Goal: Task Accomplishment & Management: Complete application form

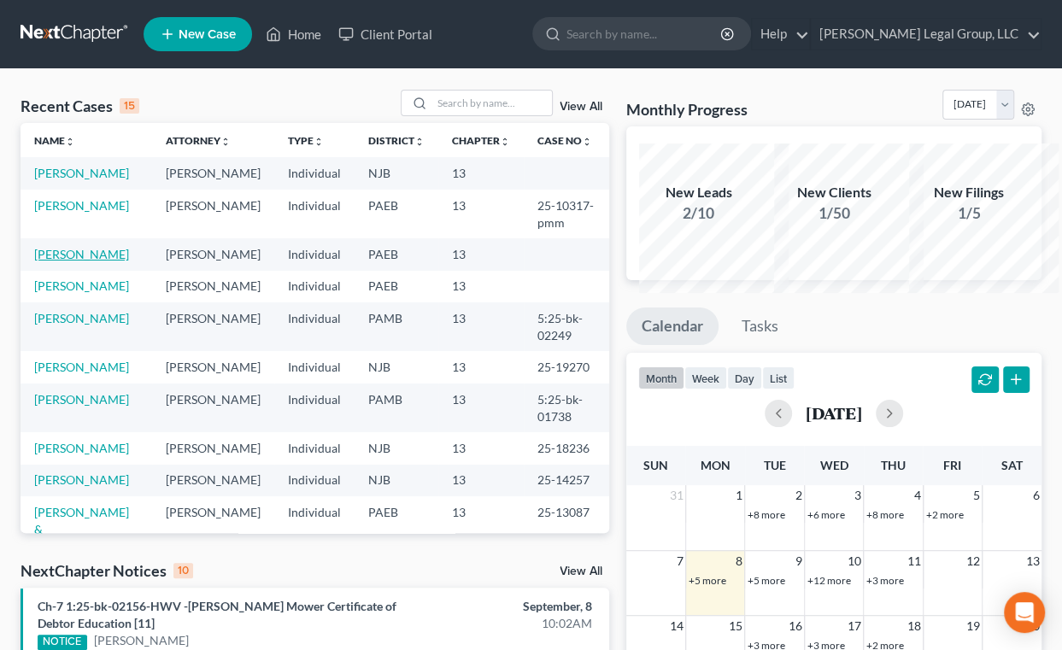
click at [68, 261] on link "[PERSON_NAME]" at bounding box center [81, 254] width 95 height 15
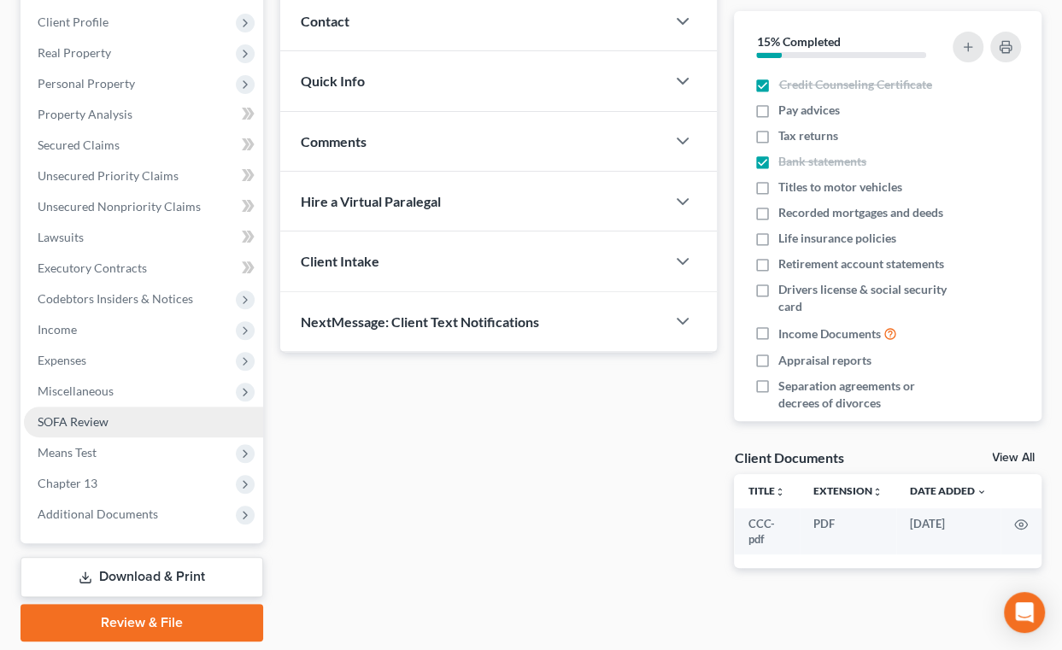
scroll to position [520, 0]
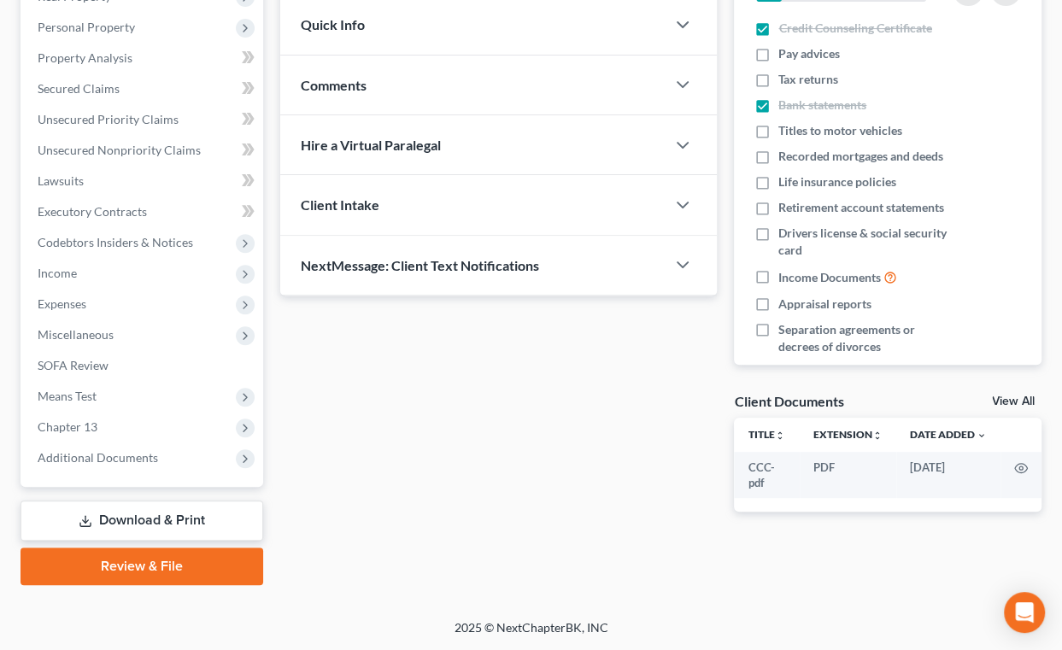
click at [138, 501] on link "Download & Print" at bounding box center [142, 521] width 243 height 40
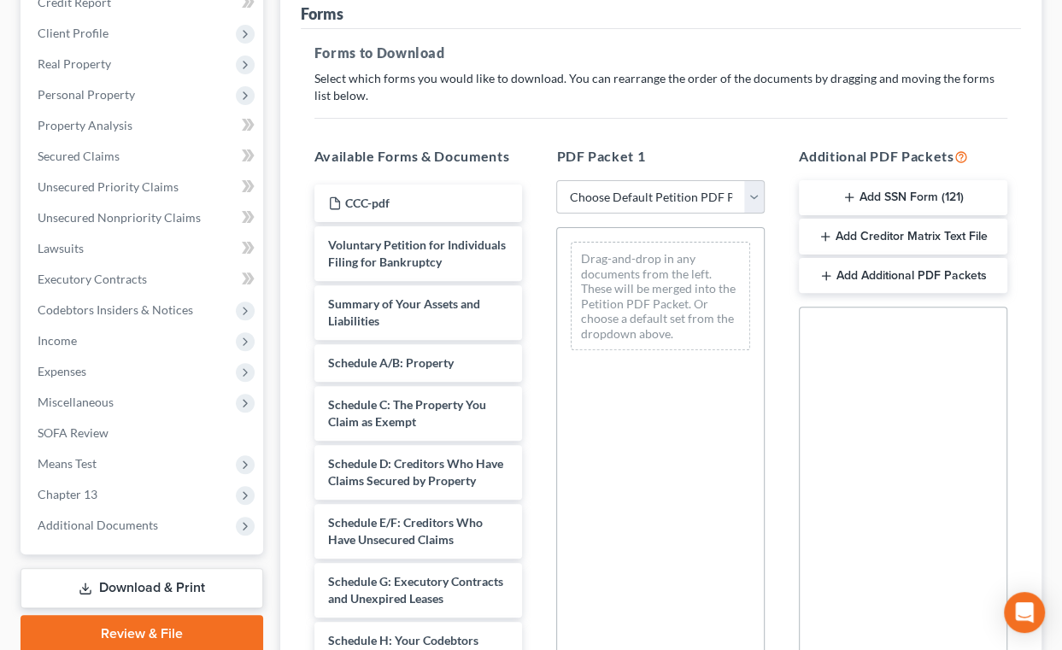
scroll to position [232, 0]
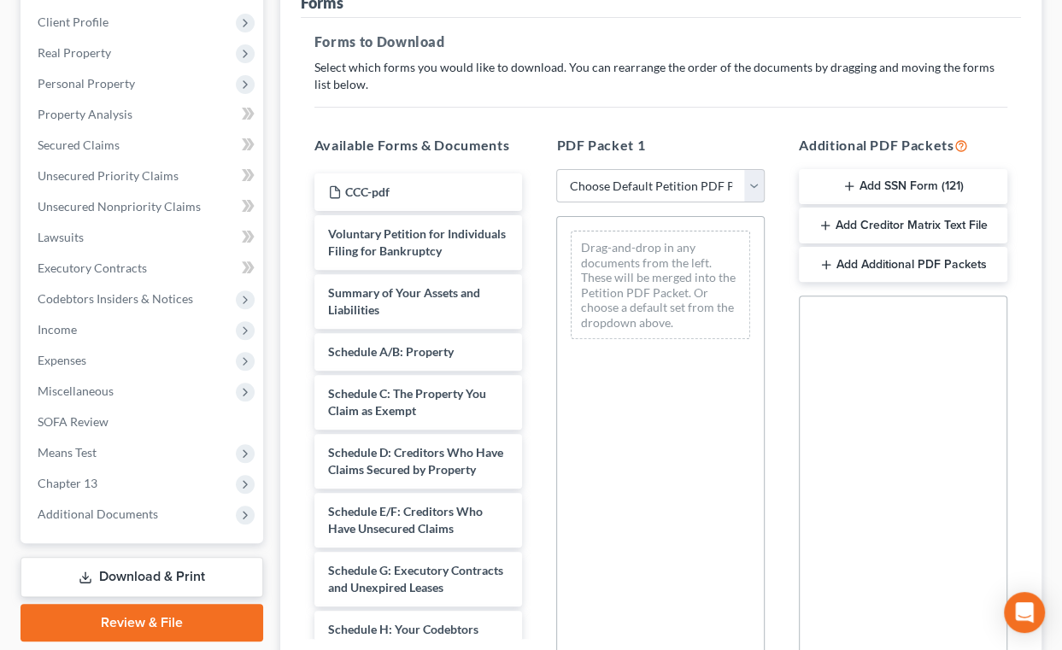
click at [745, 203] on select "Choose Default Petition PDF Packet Complete Bankruptcy Petition (all forms and …" at bounding box center [660, 186] width 208 height 34
select select "0"
click at [559, 203] on select "Choose Default Petition PDF Packet Complete Bankruptcy Petition (all forms and …" at bounding box center [660, 186] width 208 height 34
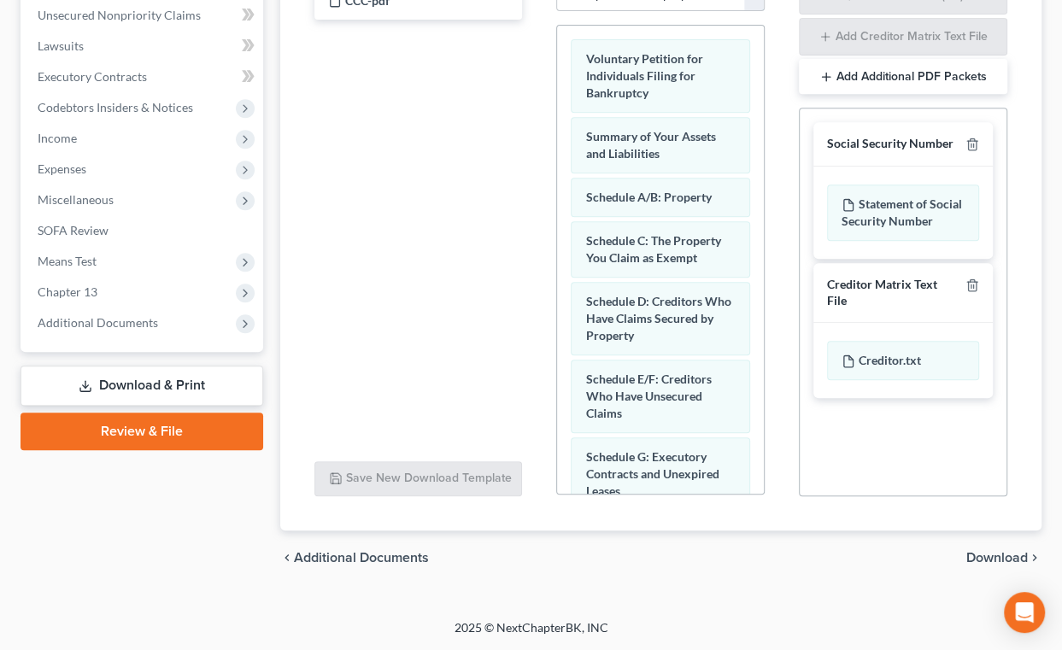
scroll to position [613, 0]
click at [989, 551] on span "Download" at bounding box center [997, 558] width 62 height 14
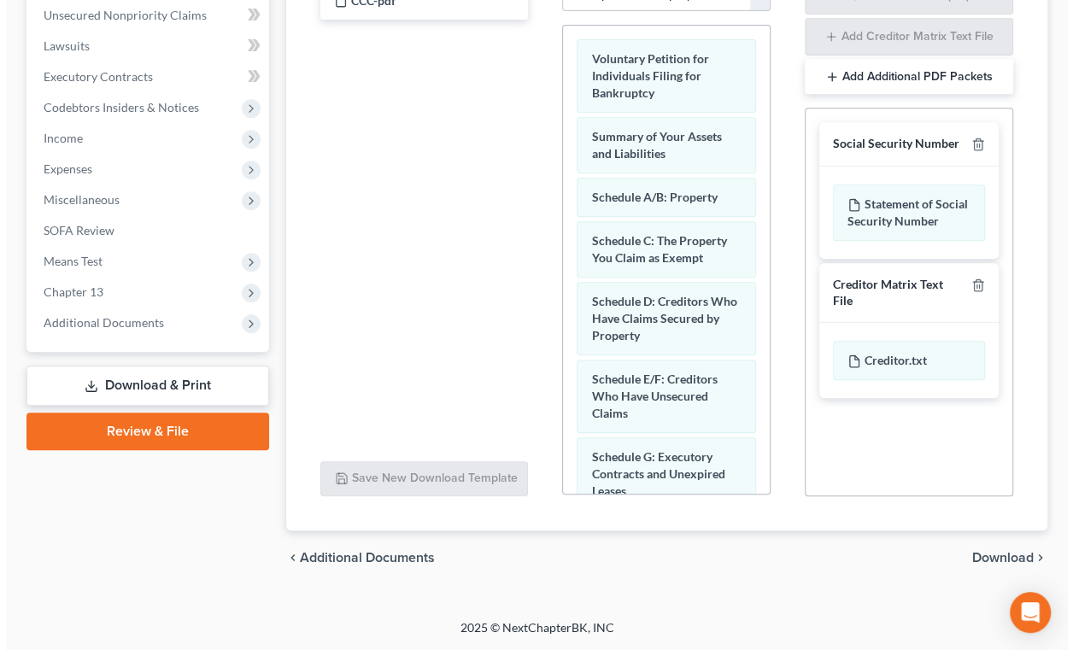
scroll to position [520, 0]
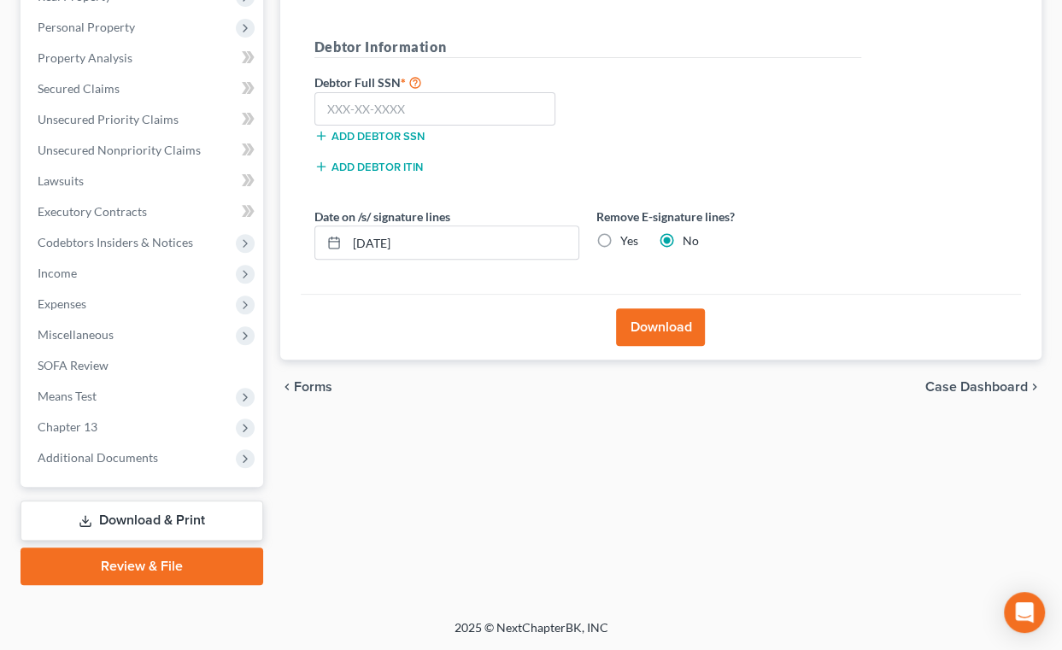
click at [654, 308] on button "Download" at bounding box center [660, 327] width 89 height 38
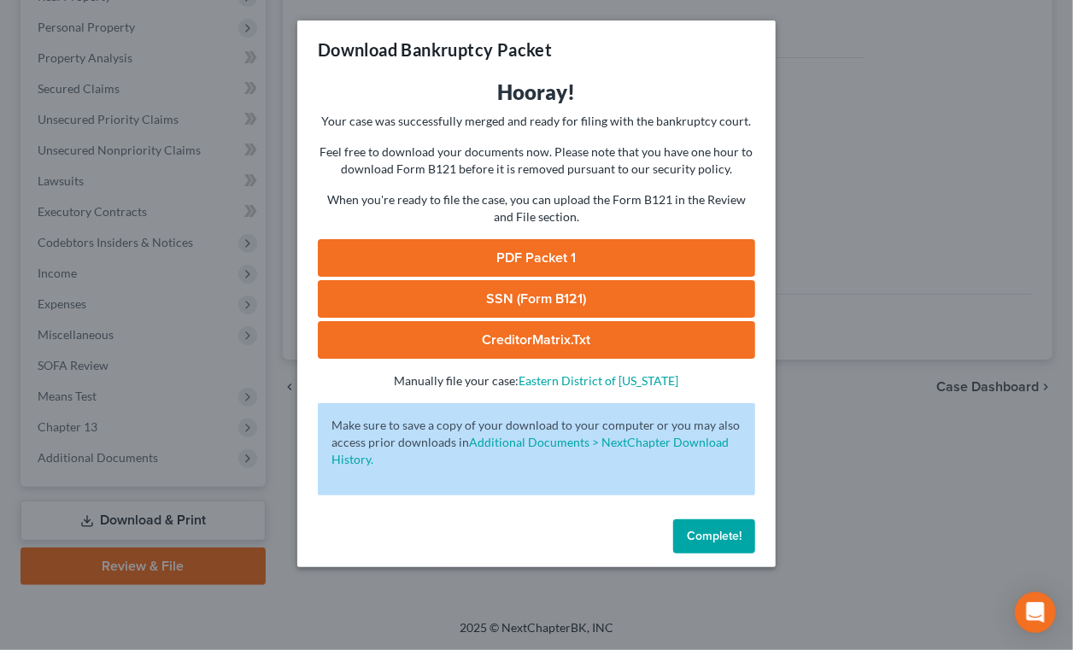
click at [580, 277] on link "PDF Packet 1" at bounding box center [536, 258] width 437 height 38
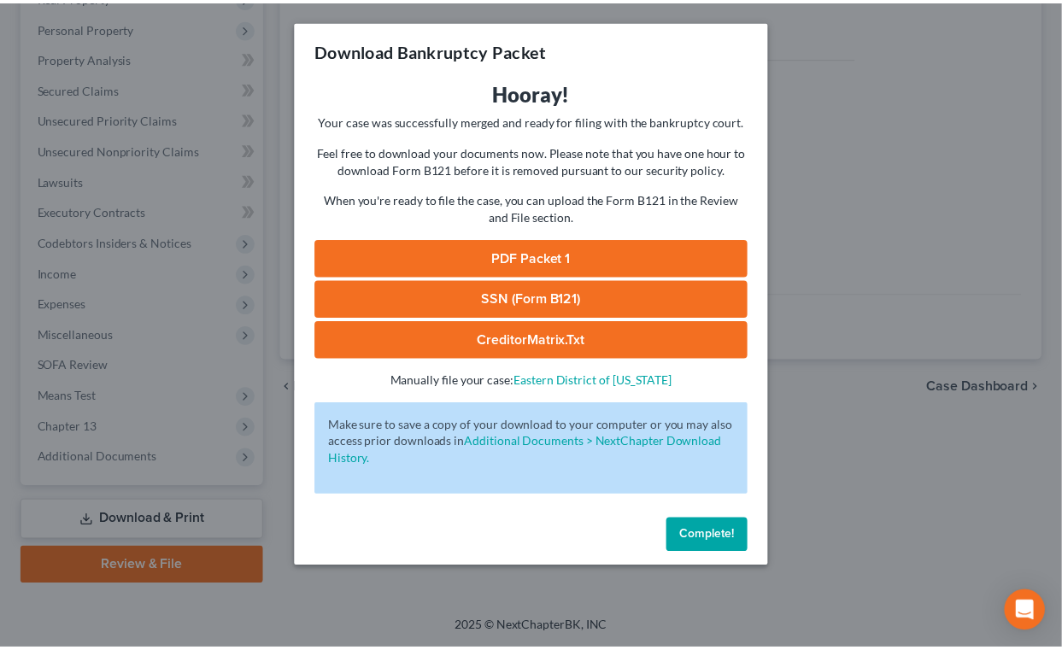
scroll to position [84, 0]
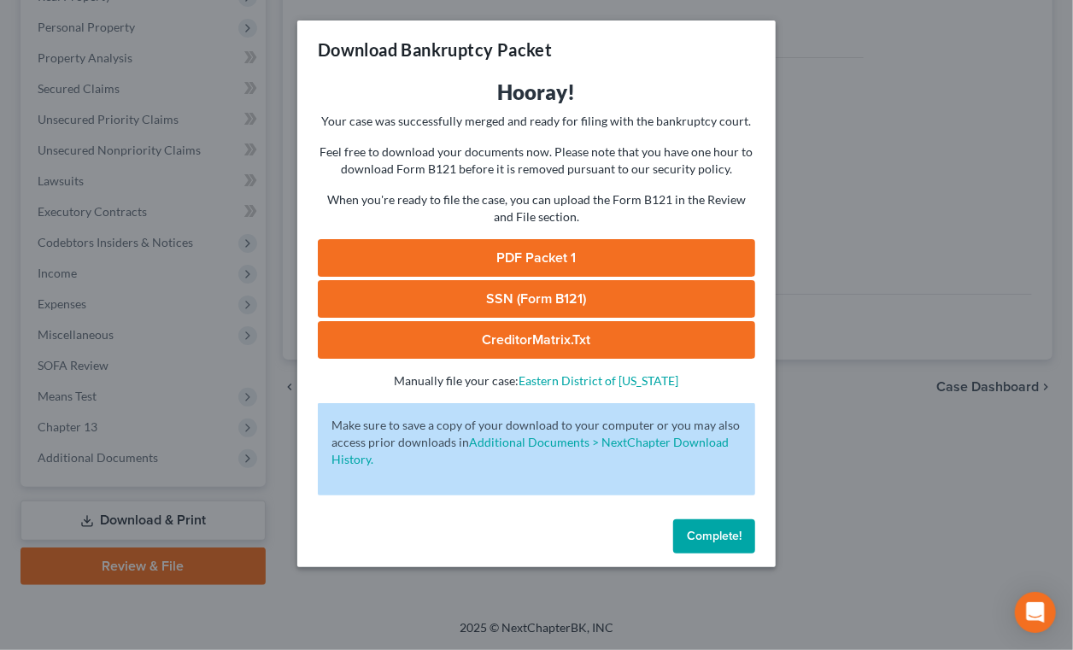
click at [742, 543] on span "Complete!" at bounding box center [714, 536] width 55 height 15
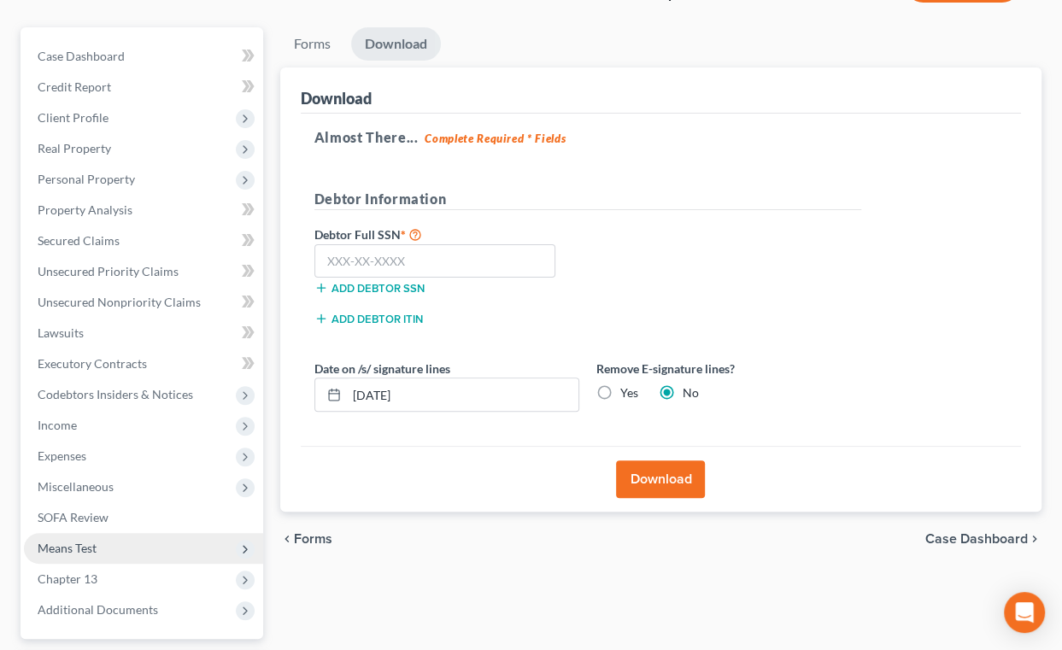
scroll to position [131, 0]
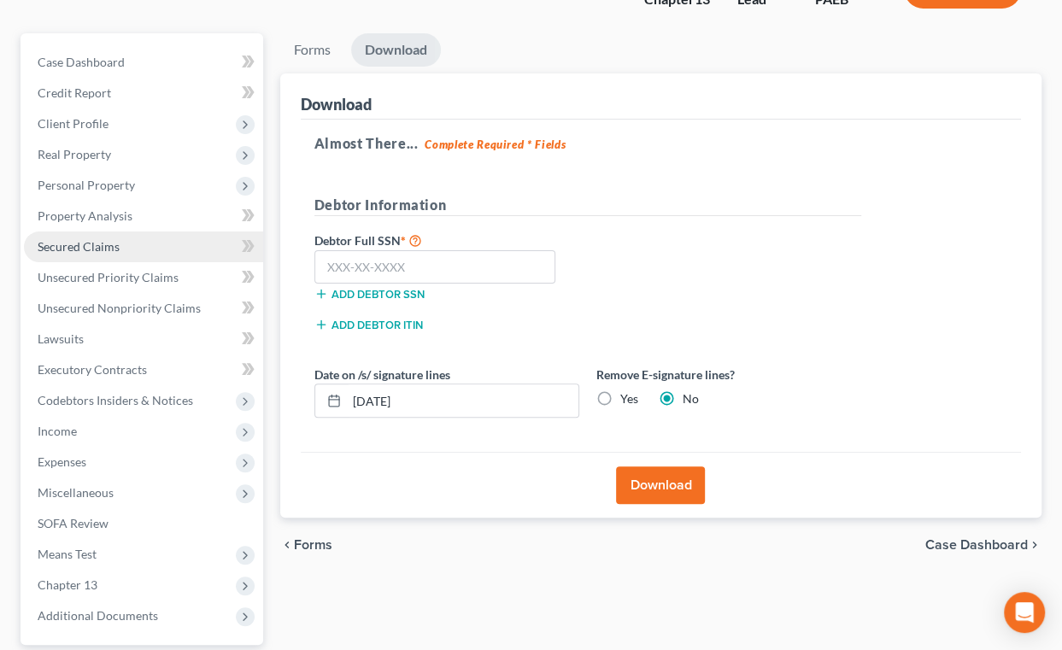
click at [118, 254] on span "Secured Claims" at bounding box center [79, 246] width 82 height 15
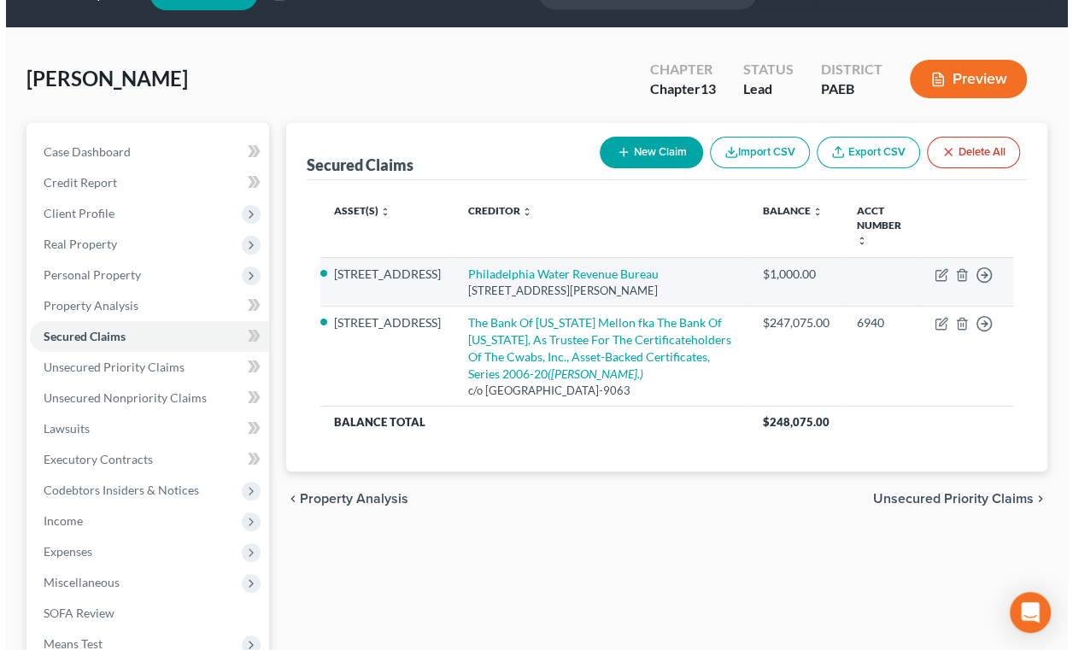
scroll to position [155, 0]
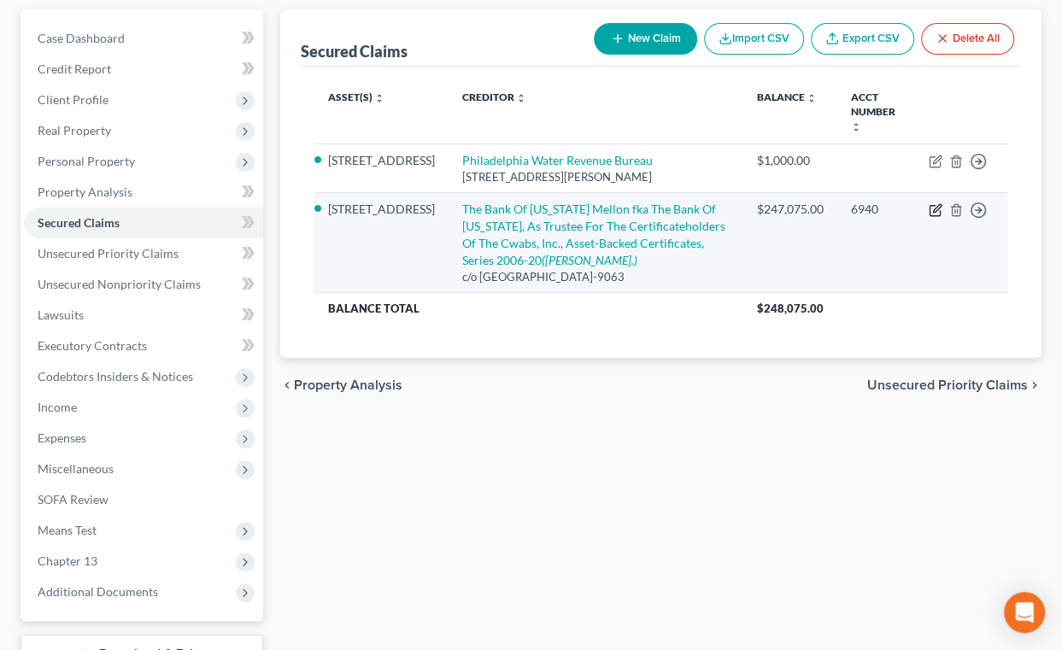
click at [933, 212] on icon "button" at bounding box center [937, 208] width 8 height 8
select select "45"
select select "0"
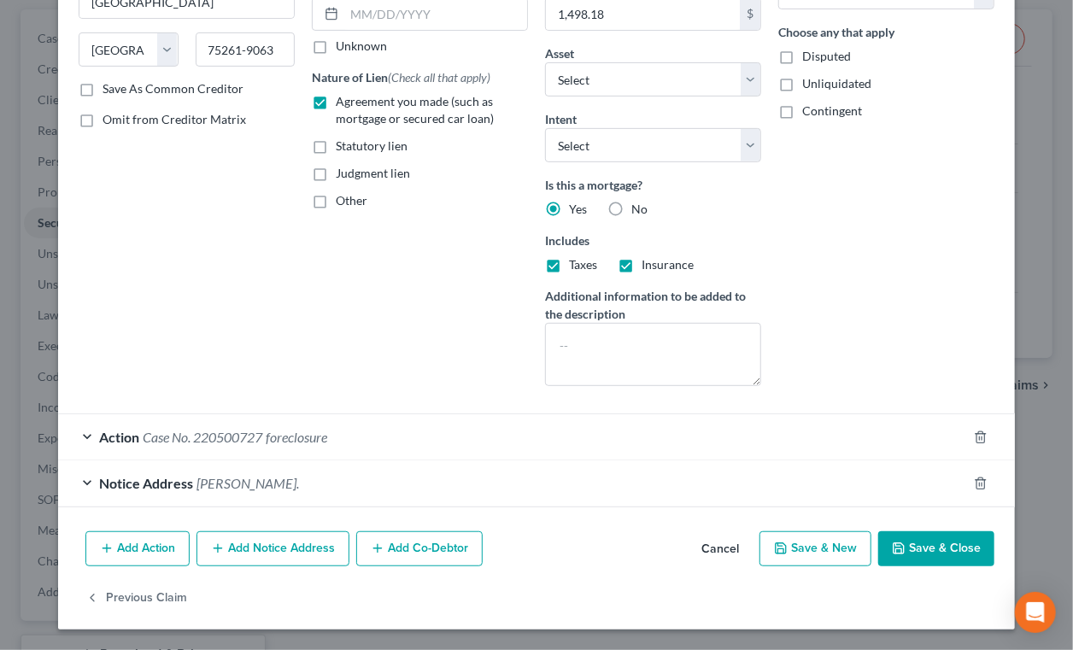
scroll to position [474, 0]
click at [445, 414] on div "Action Case No. 220500727 foreclosure" at bounding box center [512, 436] width 909 height 45
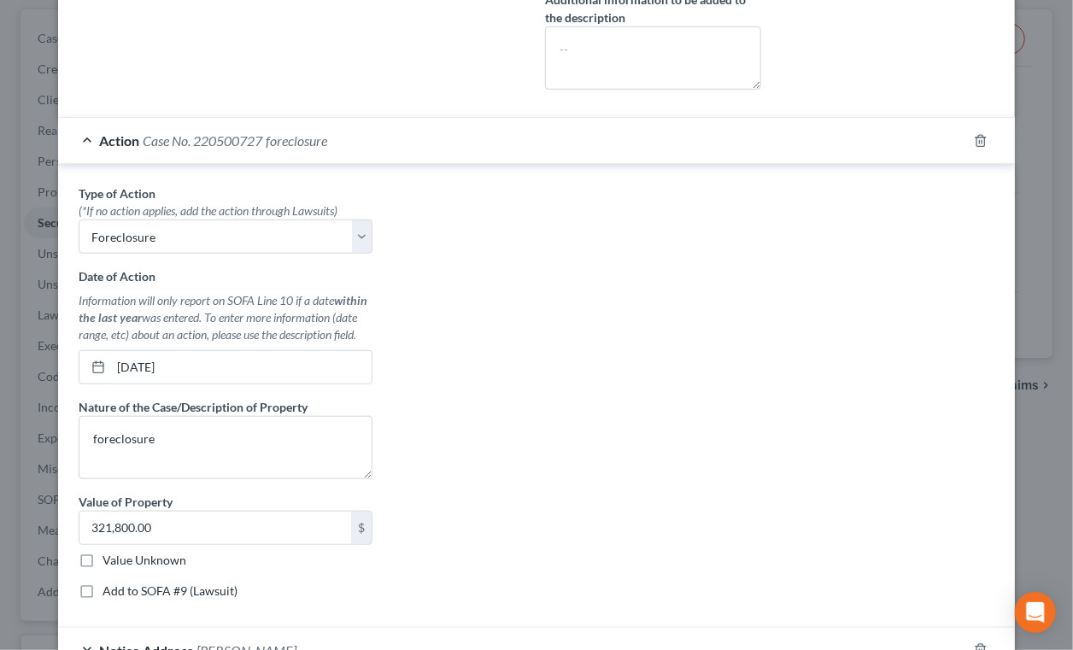
scroll to position [550, 0]
click at [71, 164] on div "Action Case No. 220500727 foreclosure" at bounding box center [512, 141] width 909 height 45
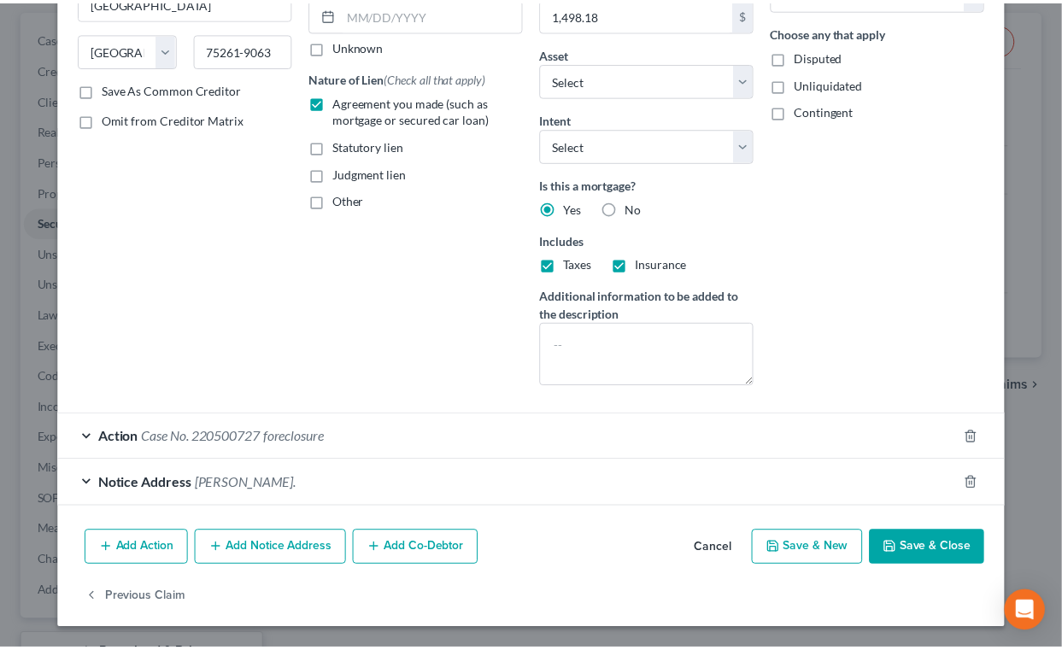
scroll to position [0, 0]
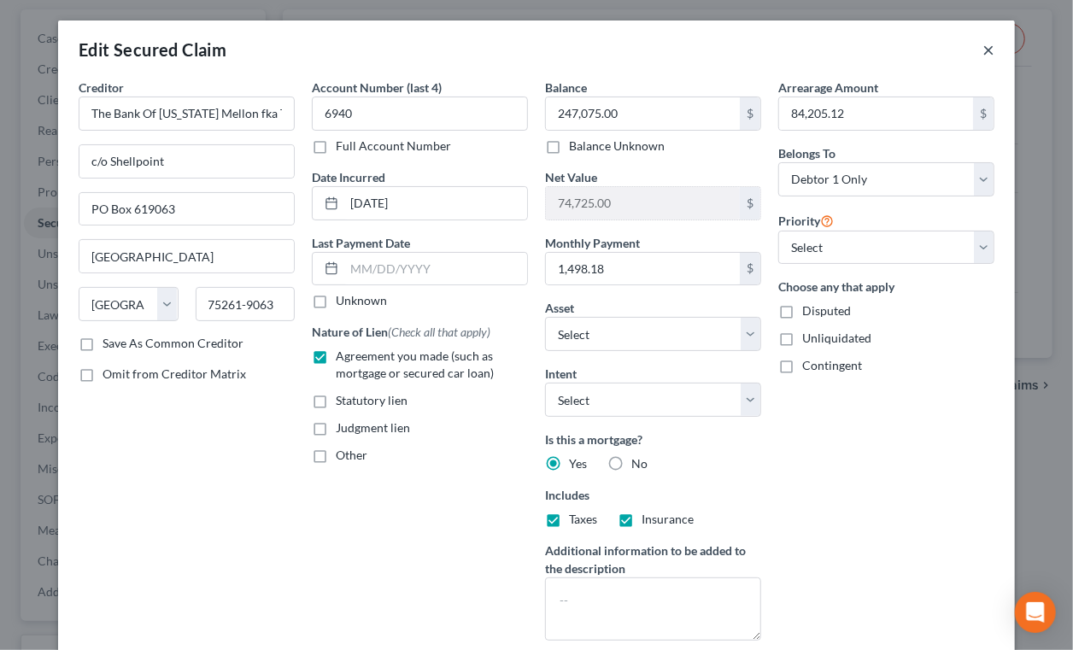
click at [995, 60] on button "×" at bounding box center [989, 49] width 12 height 21
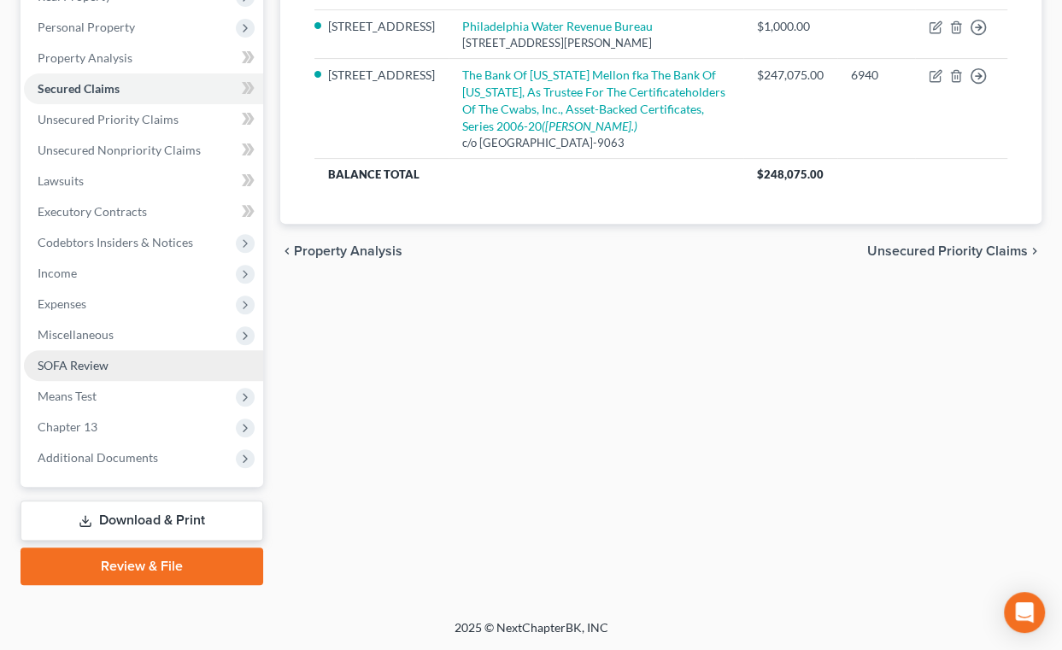
click at [120, 361] on link "SOFA Review" at bounding box center [143, 365] width 239 height 31
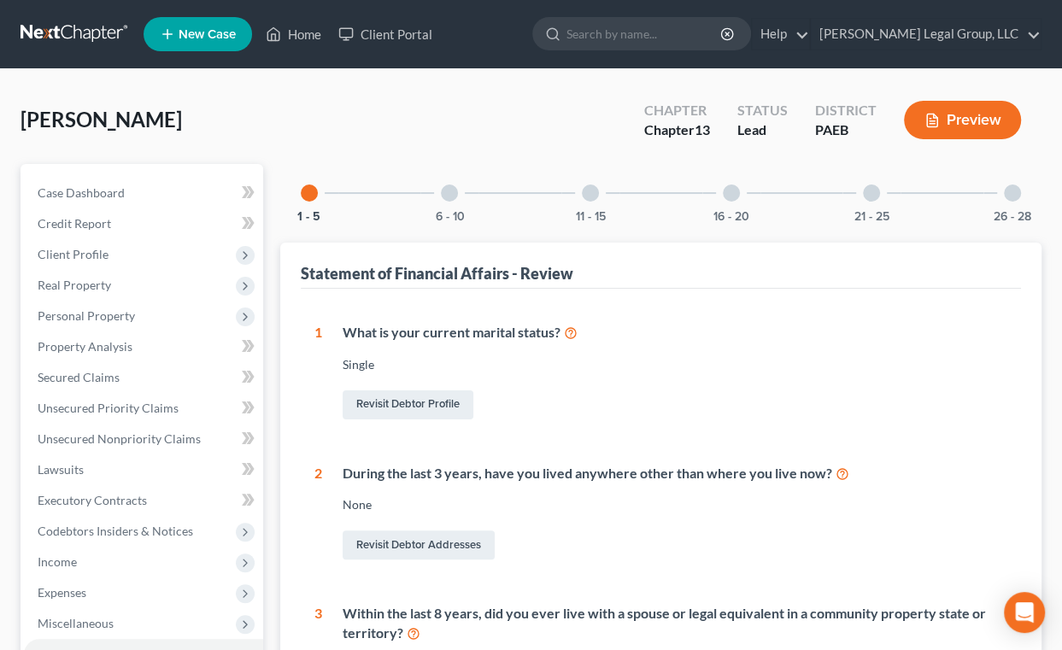
click at [450, 202] on div at bounding box center [449, 193] width 17 height 17
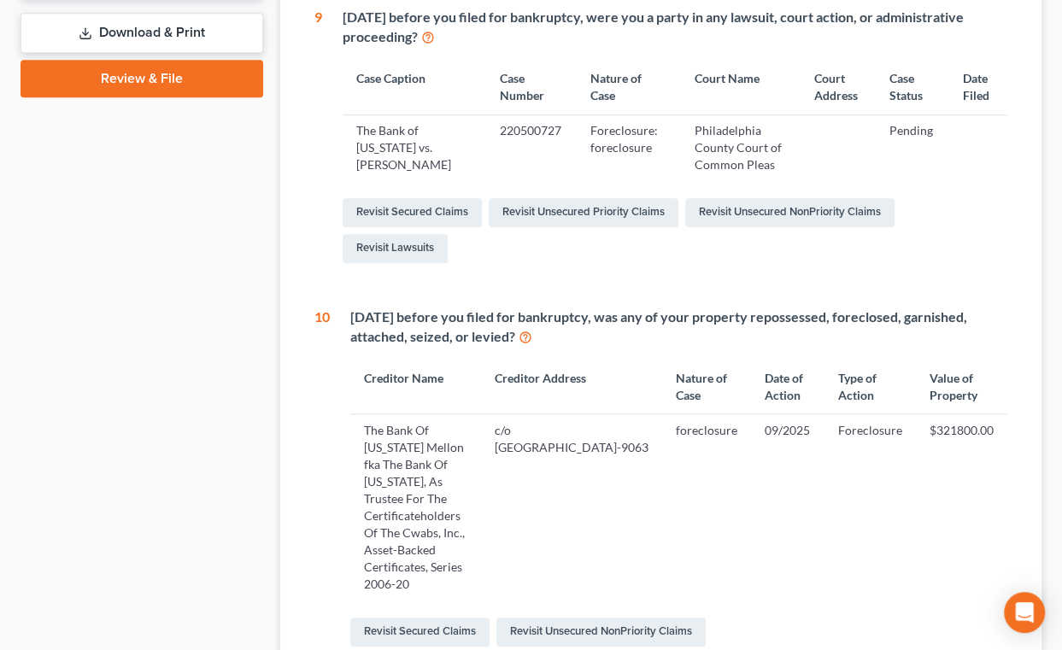
scroll to position [854, 0]
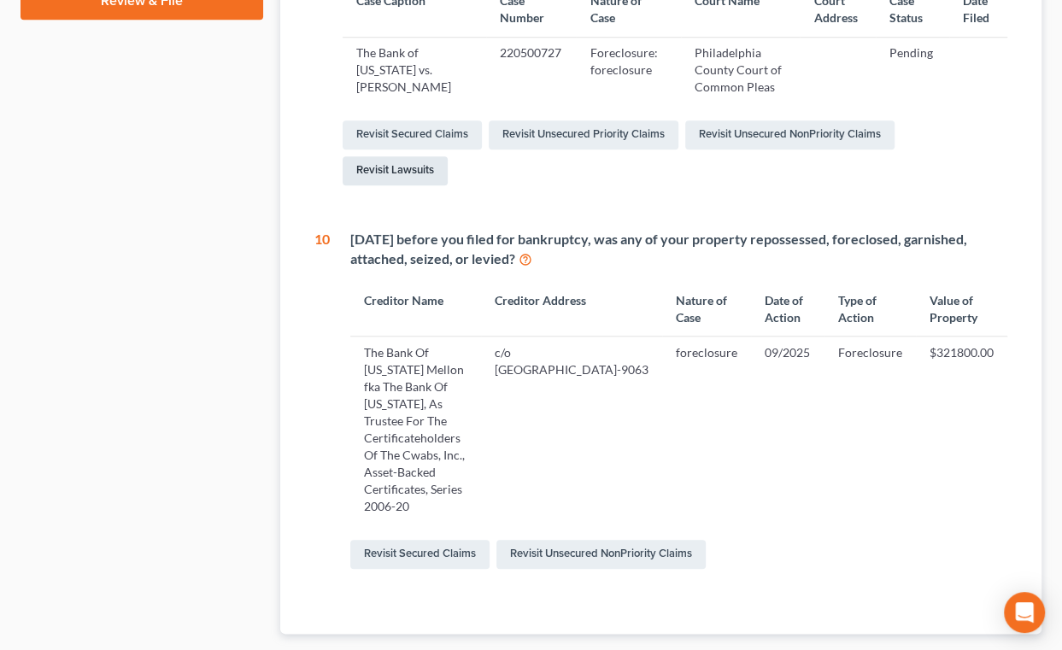
click at [448, 185] on link "Revisit Lawsuits" at bounding box center [395, 170] width 105 height 29
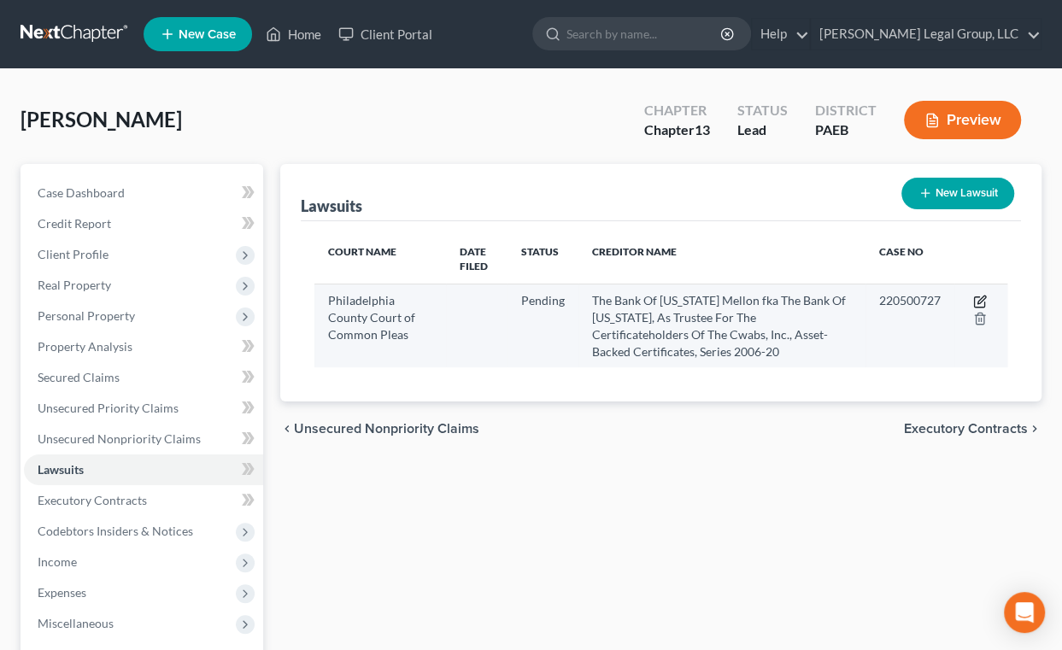
click at [973, 308] on icon "button" at bounding box center [980, 302] width 14 height 14
select select "0"
select select "2"
select select "45"
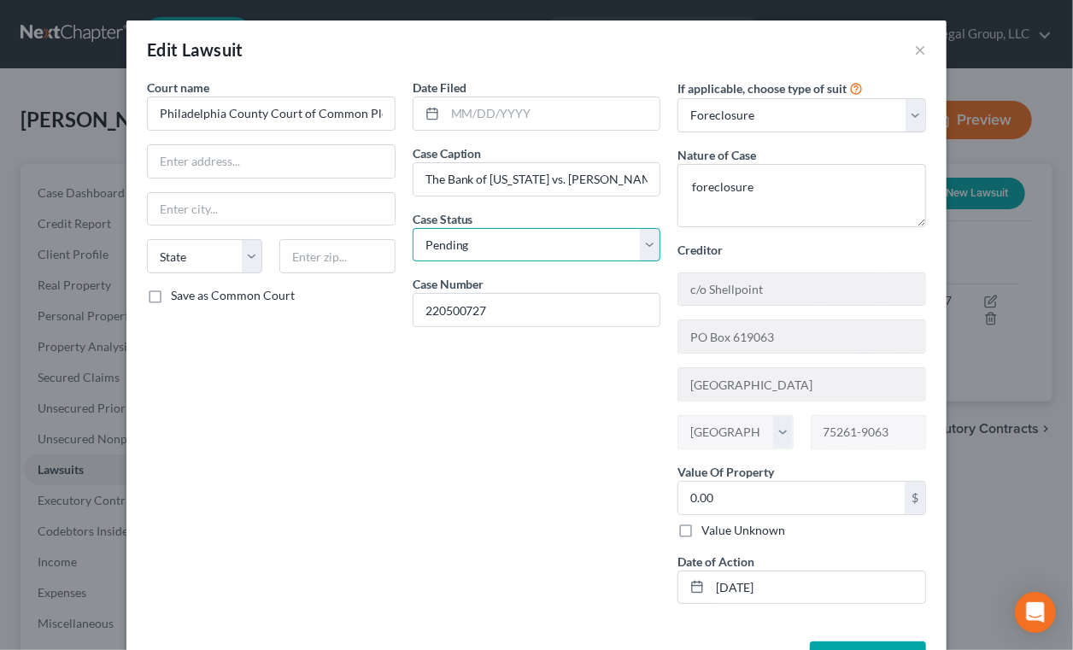
click at [661, 262] on select "Select Pending On Appeal Concluded" at bounding box center [537, 245] width 249 height 34
select select "2"
click at [413, 262] on select "Select Pending On Appeal Concluded" at bounding box center [537, 245] width 249 height 34
click at [404, 476] on div "Date Filed Case Caption The Bank of [US_STATE] vs. [PERSON_NAME] Case Status * …" at bounding box center [537, 348] width 266 height 539
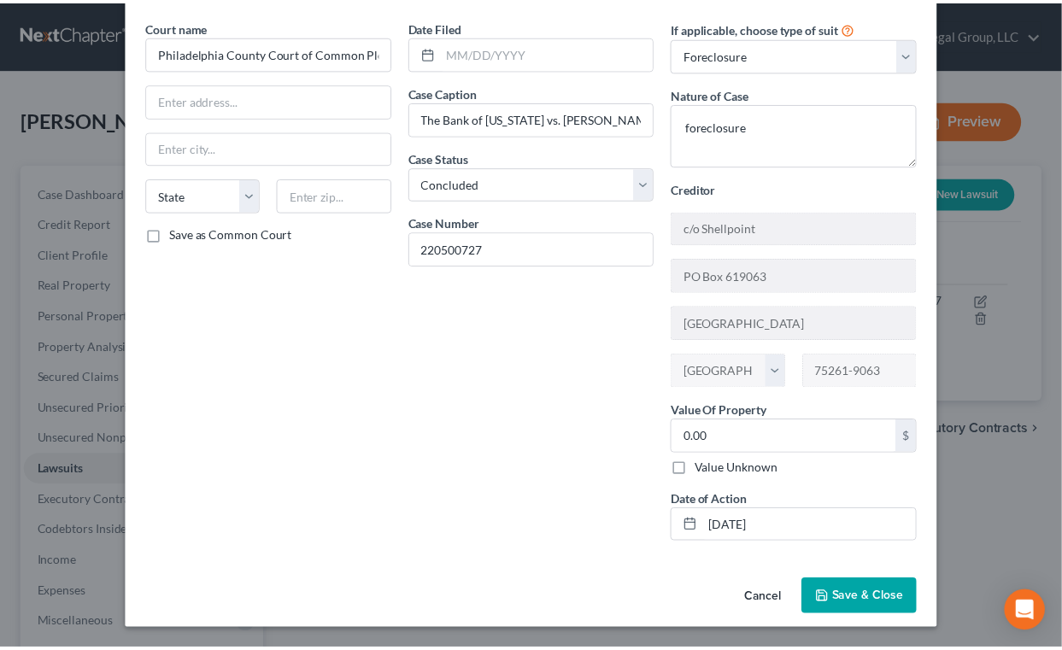
scroll to position [234, 0]
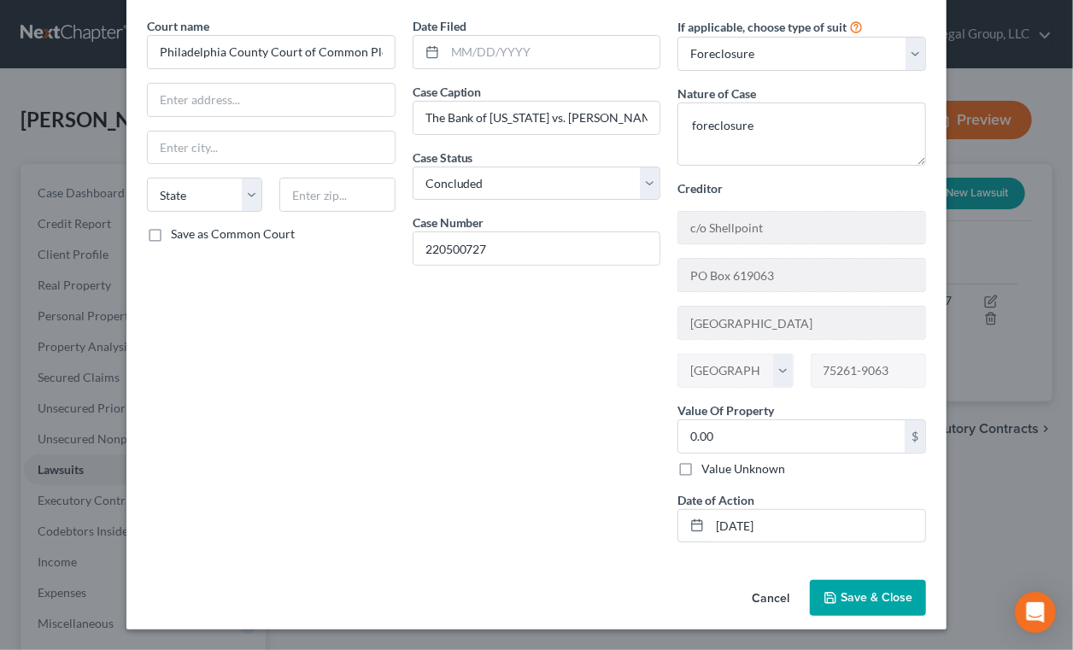
click at [913, 590] on span "Save & Close" at bounding box center [877, 597] width 72 height 15
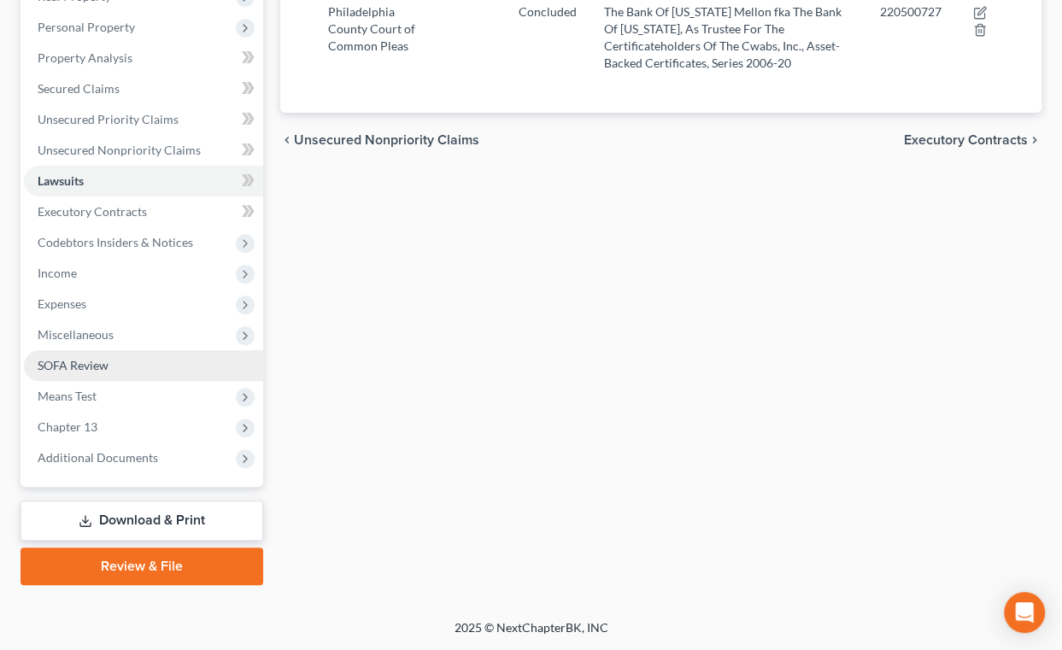
scroll to position [466, 0]
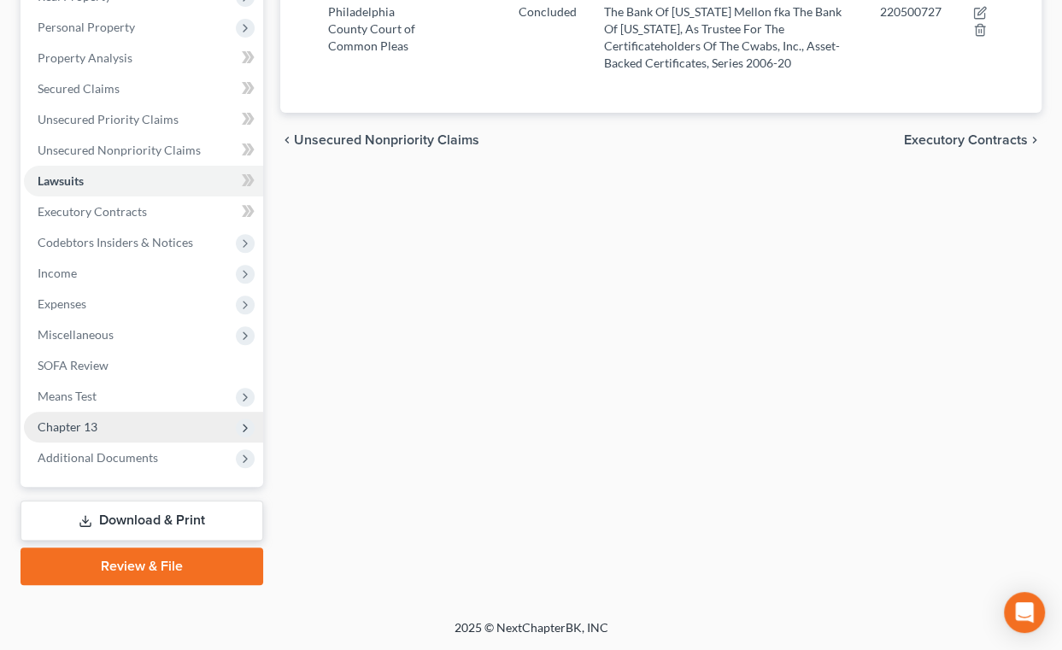
click at [97, 420] on span "Chapter 13" at bounding box center [68, 427] width 60 height 15
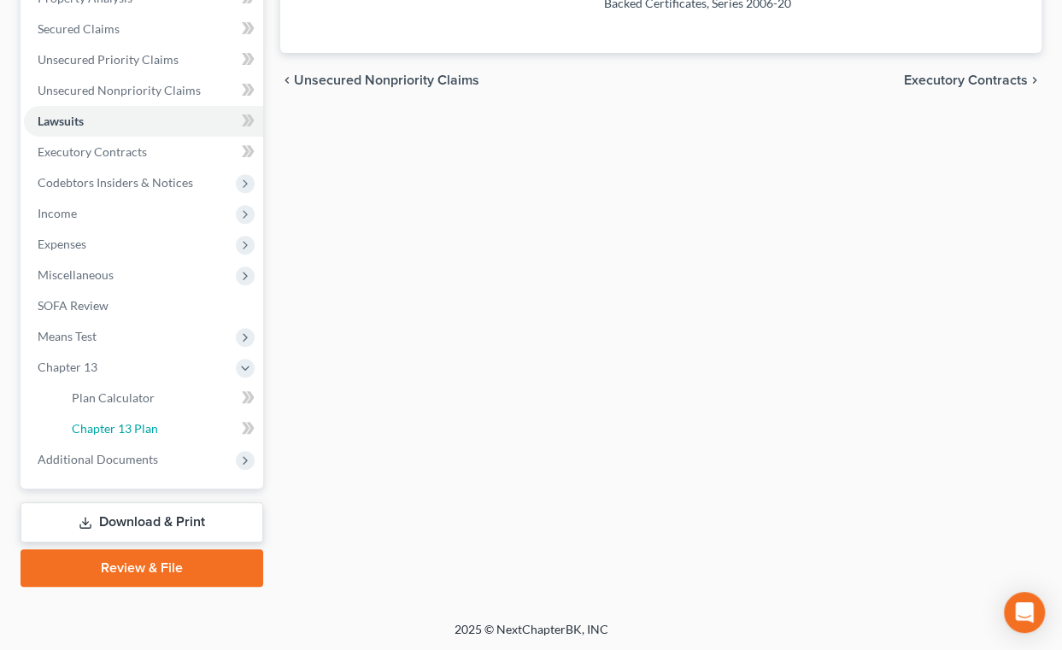
scroll to position [543, 0]
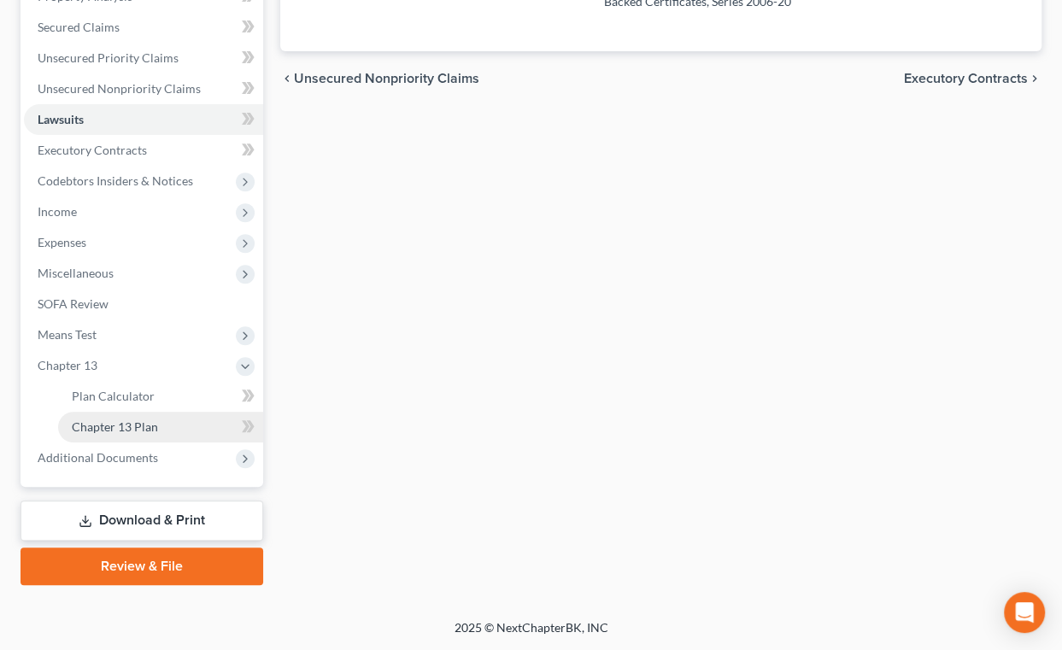
click at [155, 426] on span "Chapter 13 Plan" at bounding box center [115, 427] width 86 height 15
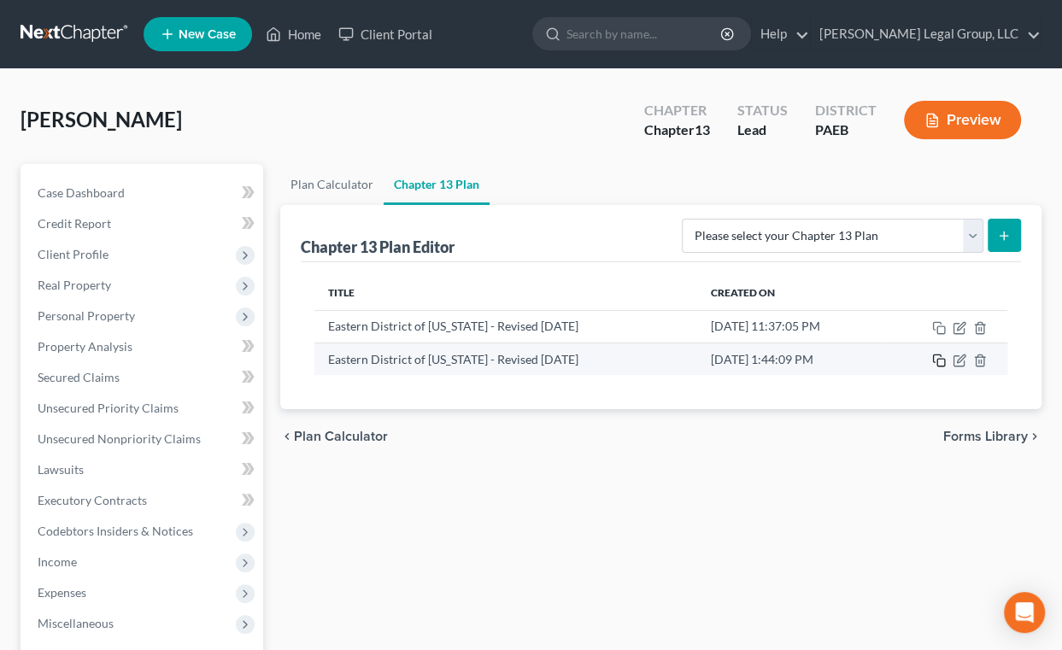
click at [937, 367] on icon "button" at bounding box center [939, 361] width 14 height 14
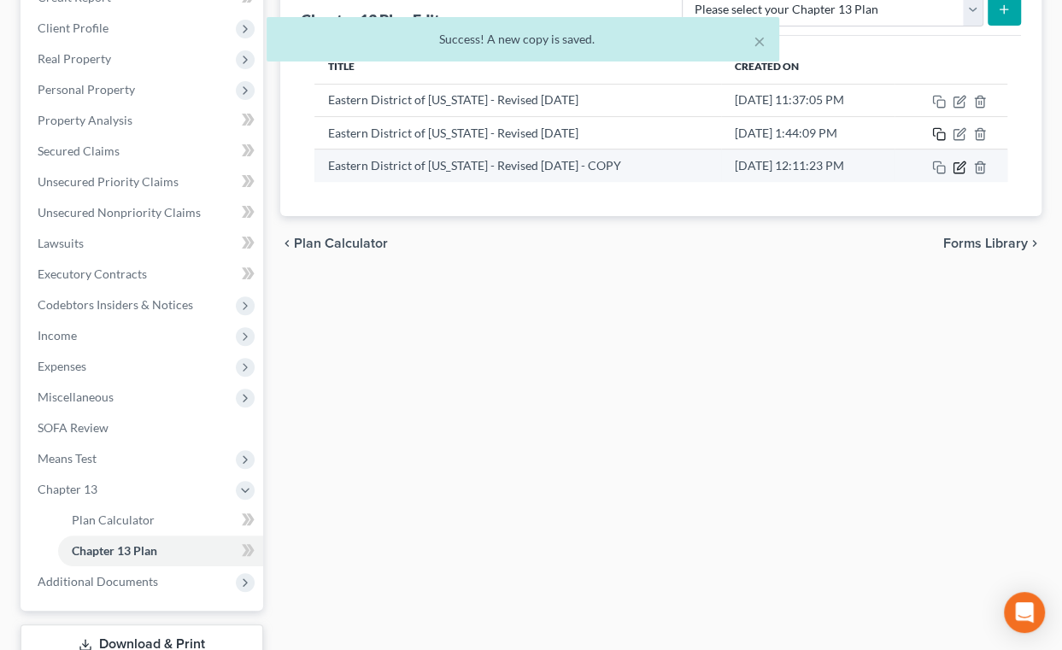
scroll to position [232, 0]
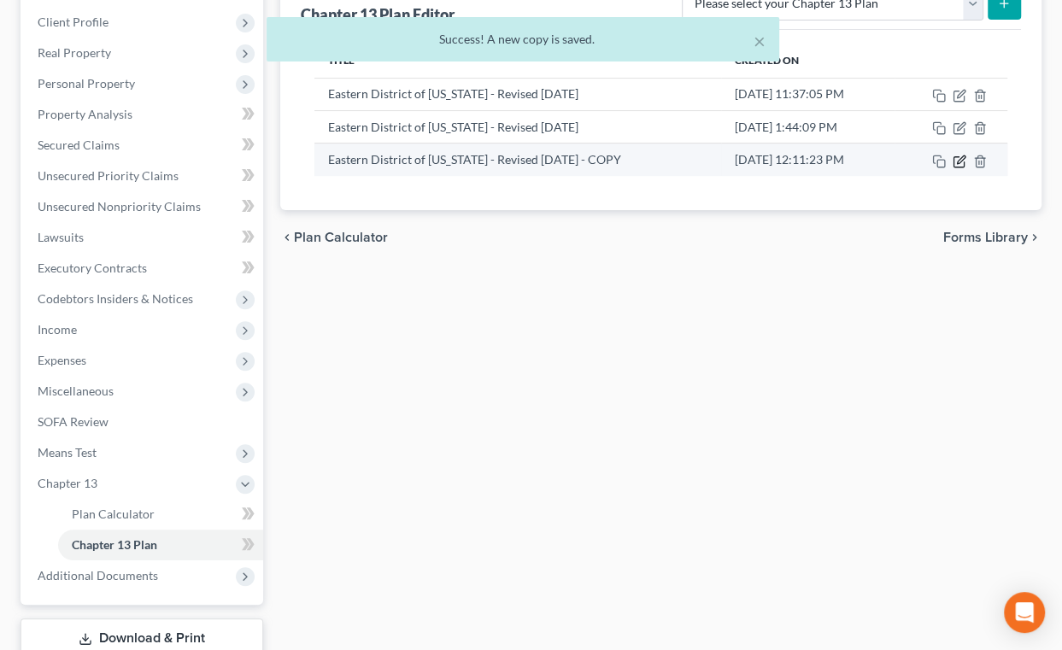
click at [963, 163] on icon "button" at bounding box center [961, 160] width 8 height 8
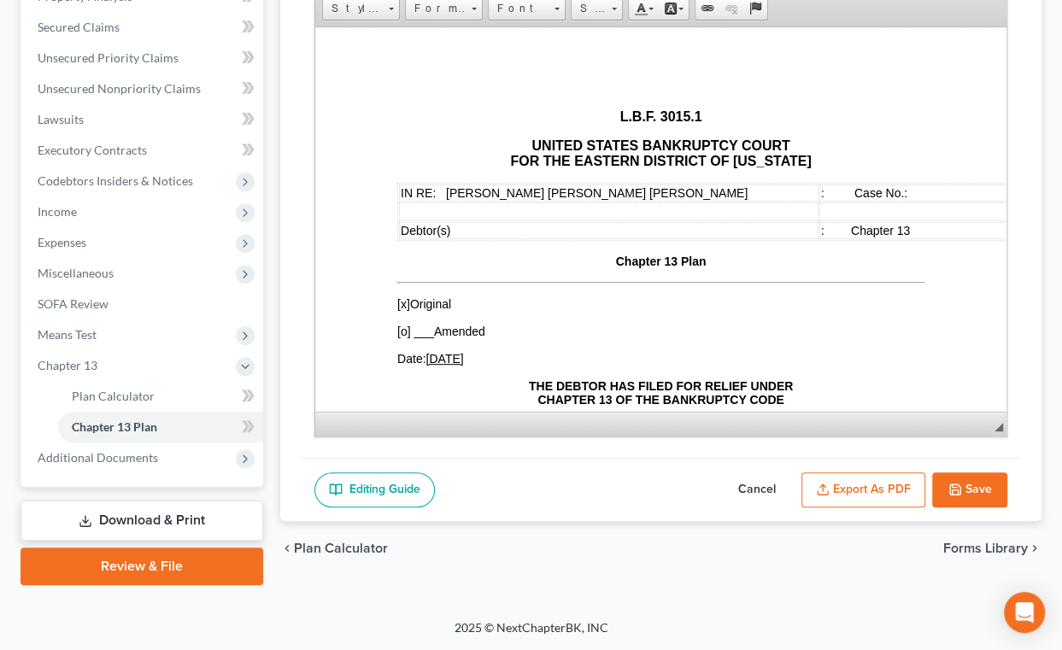
scroll to position [466, 0]
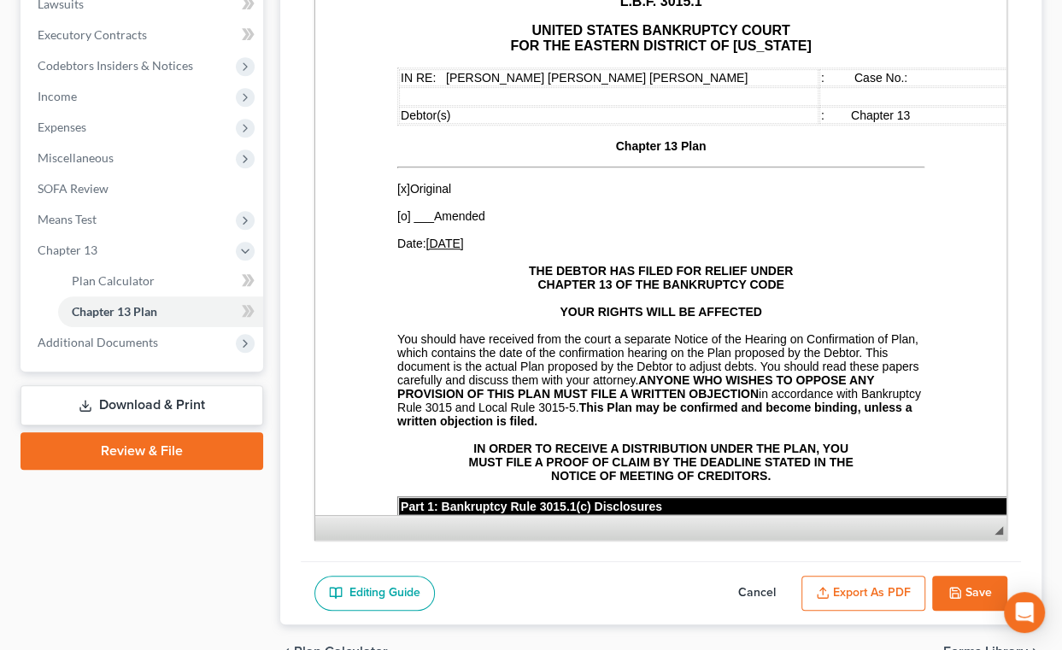
drag, startPoint x: 985, startPoint y: 377, endPoint x: 996, endPoint y: 576, distance: 199.4
click at [996, 561] on div "Chapter 13 Plan Name Eastern District of [US_STATE] - Revised [DATE] - COPY Ric…" at bounding box center [661, 150] width 720 height 822
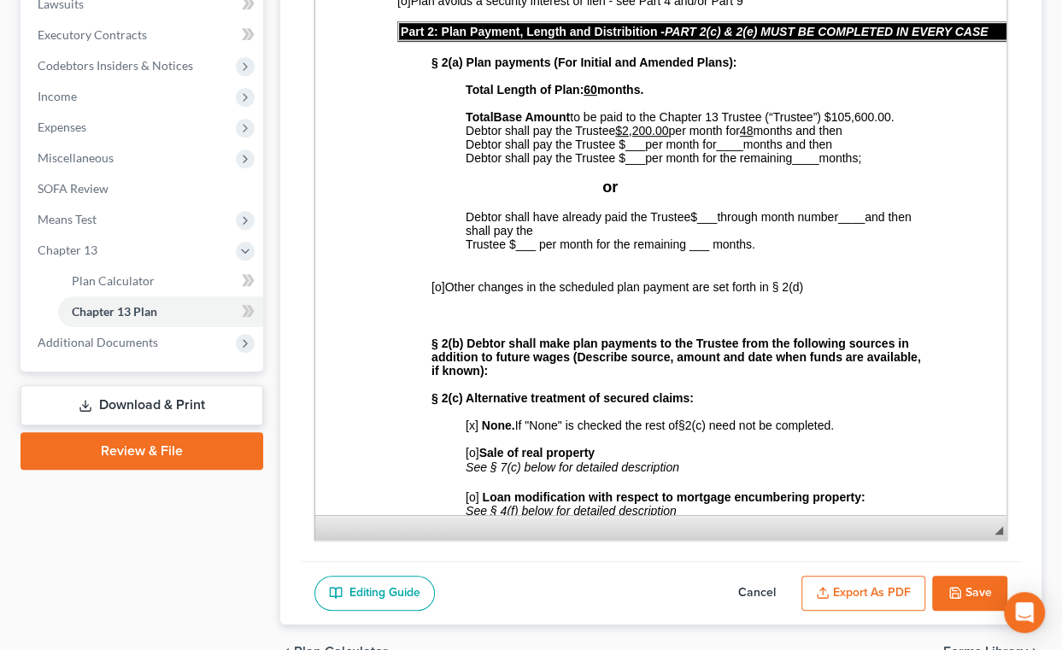
scroll to position [621, 0]
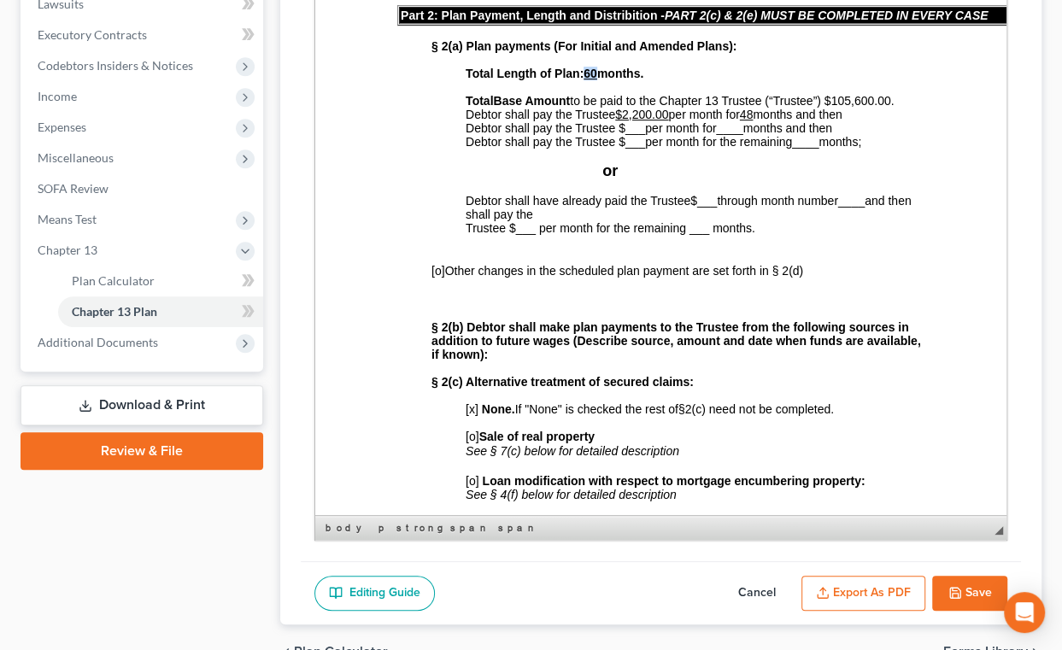
click at [589, 80] on u "60" at bounding box center [590, 74] width 14 height 14
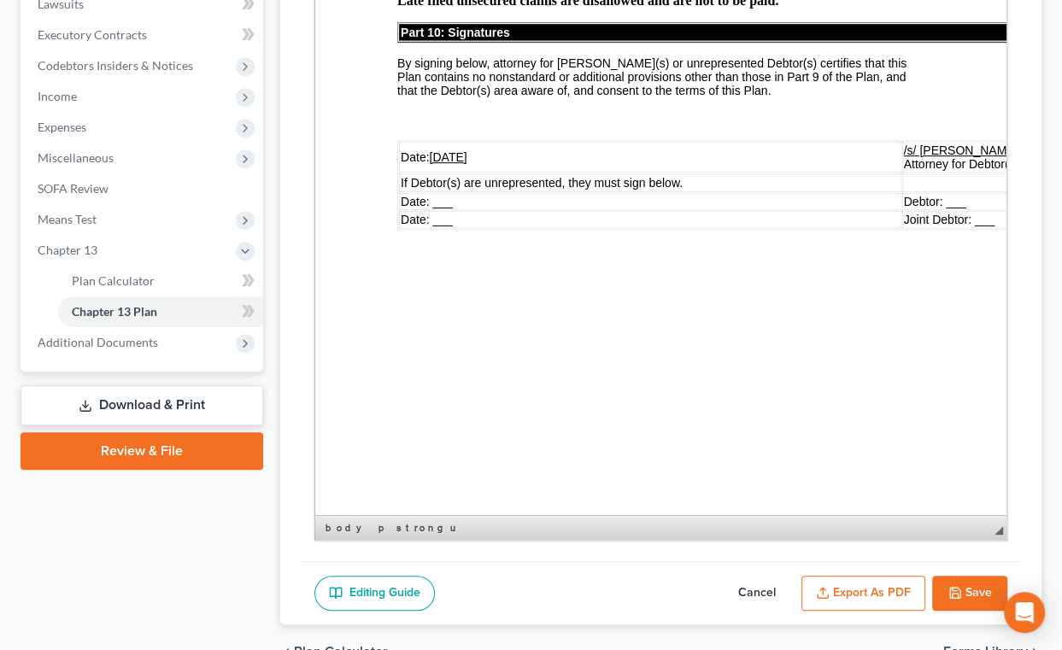
scroll to position [6292, 0]
drag, startPoint x: 879, startPoint y: 205, endPoint x: 384, endPoint y: 206, distance: 495.6
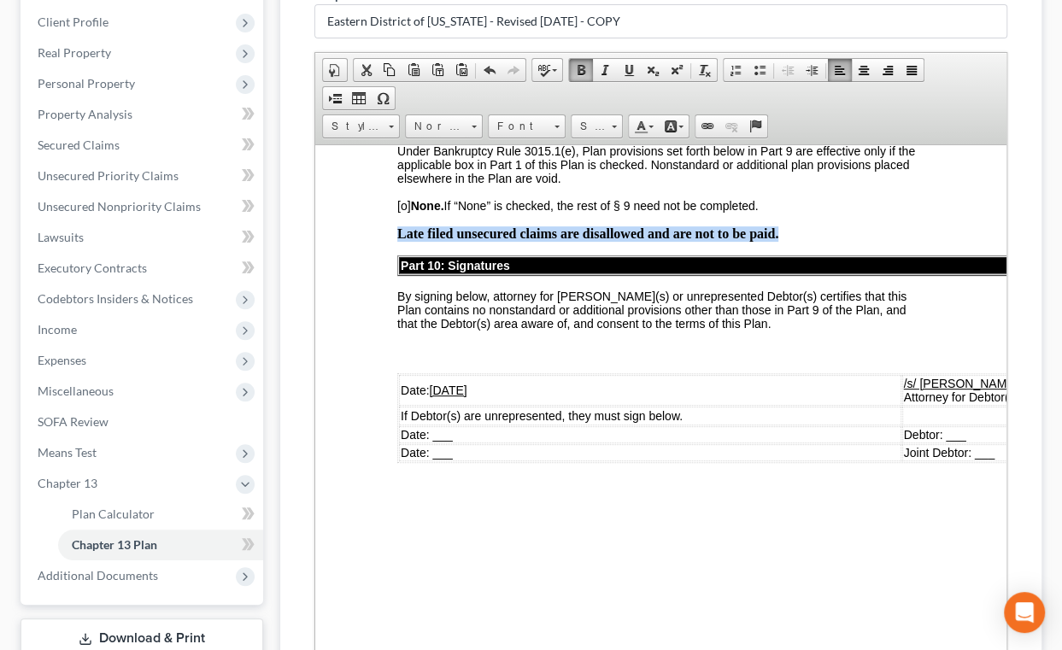
scroll to position [310, 0]
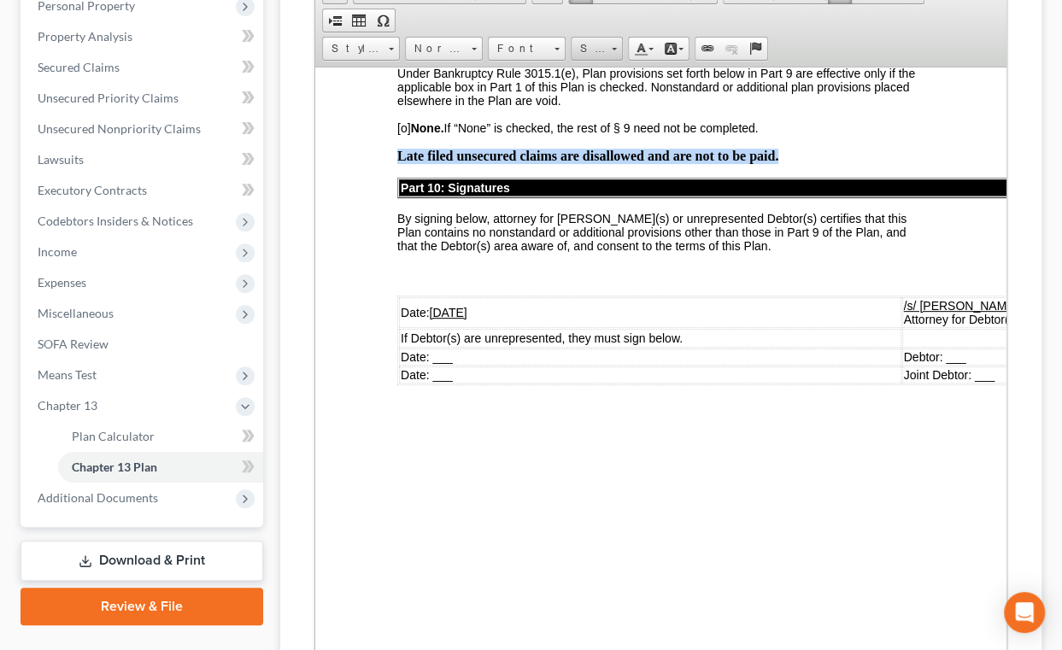
click at [616, 55] on span at bounding box center [614, 46] width 4 height 16
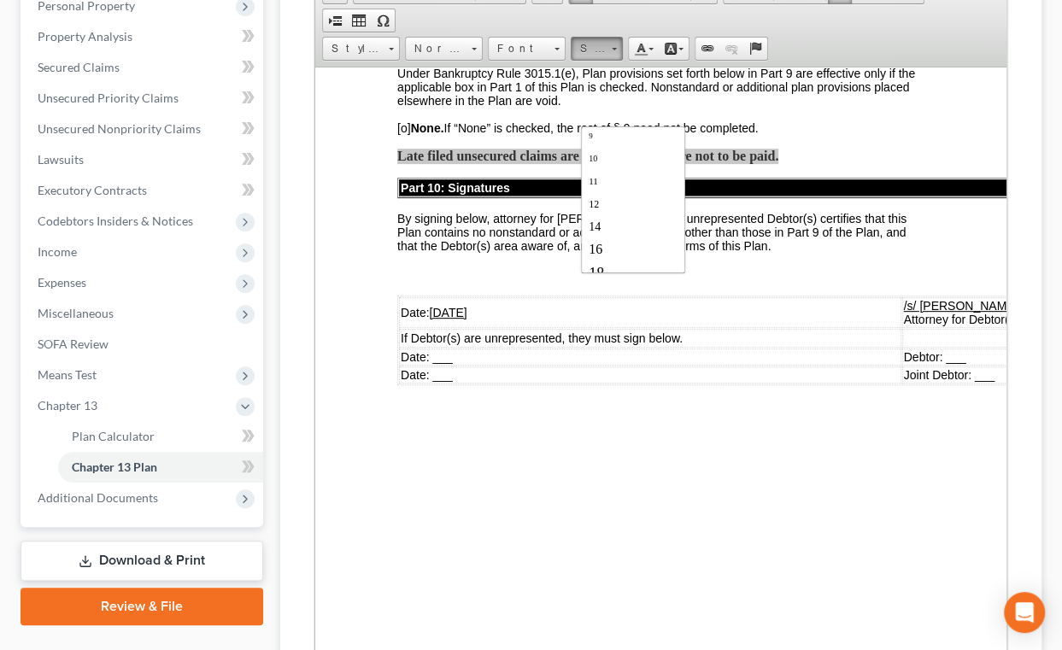
scroll to position [62, 0]
click at [658, 223] on link "14" at bounding box center [632, 212] width 97 height 22
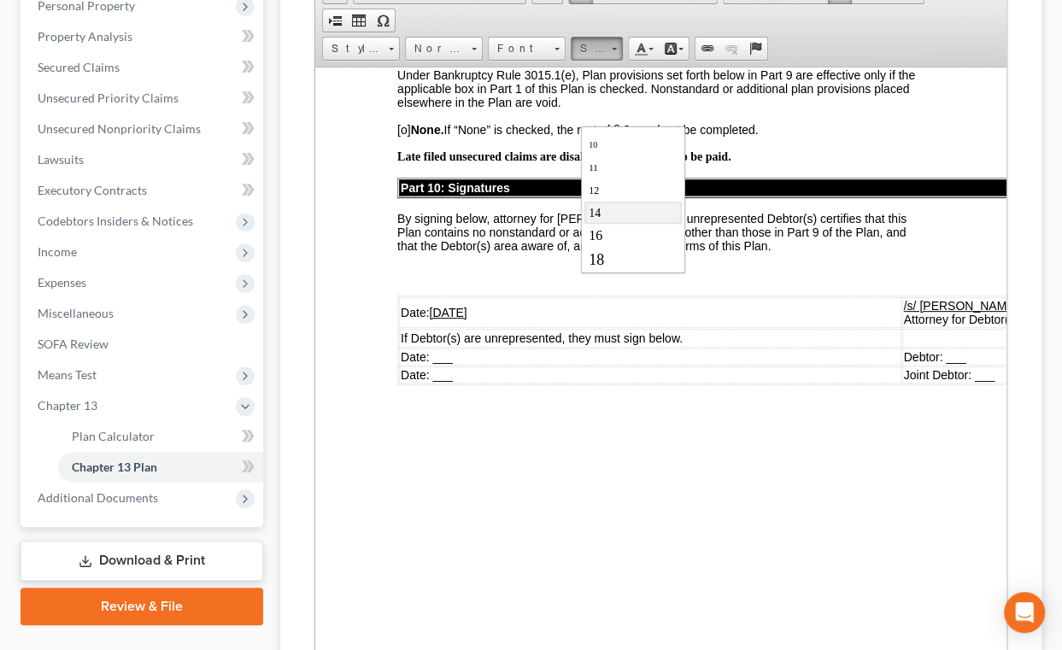
scroll to position [0, 0]
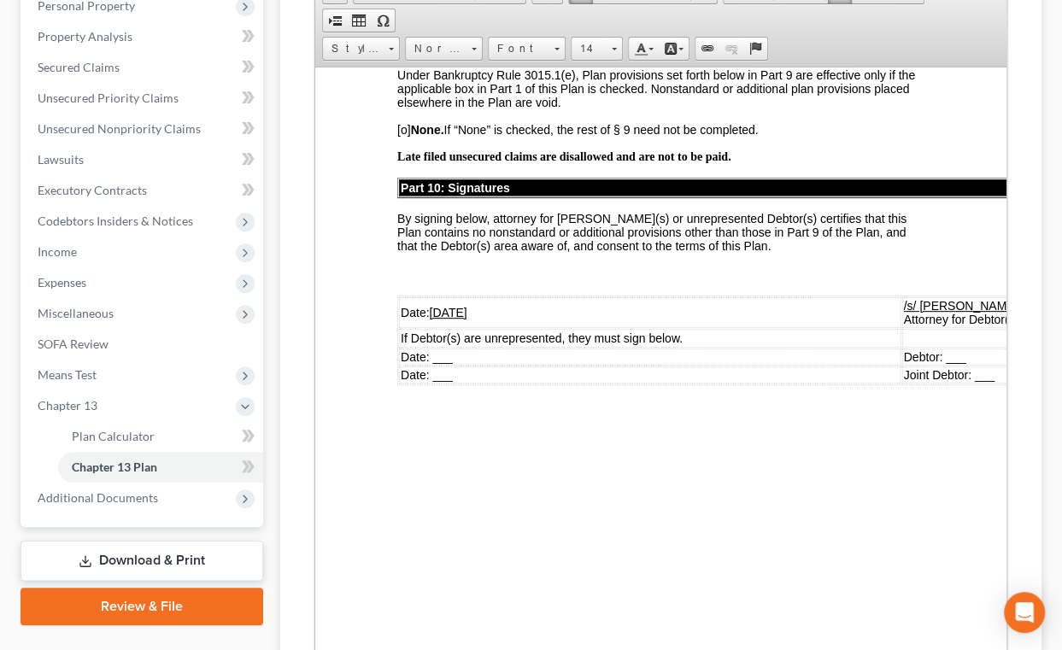
click at [804, 109] on span "Under Bankruptcy Rule 3015.1(e), Plan provisions set forth below in Part 9 are …" at bounding box center [655, 88] width 518 height 41
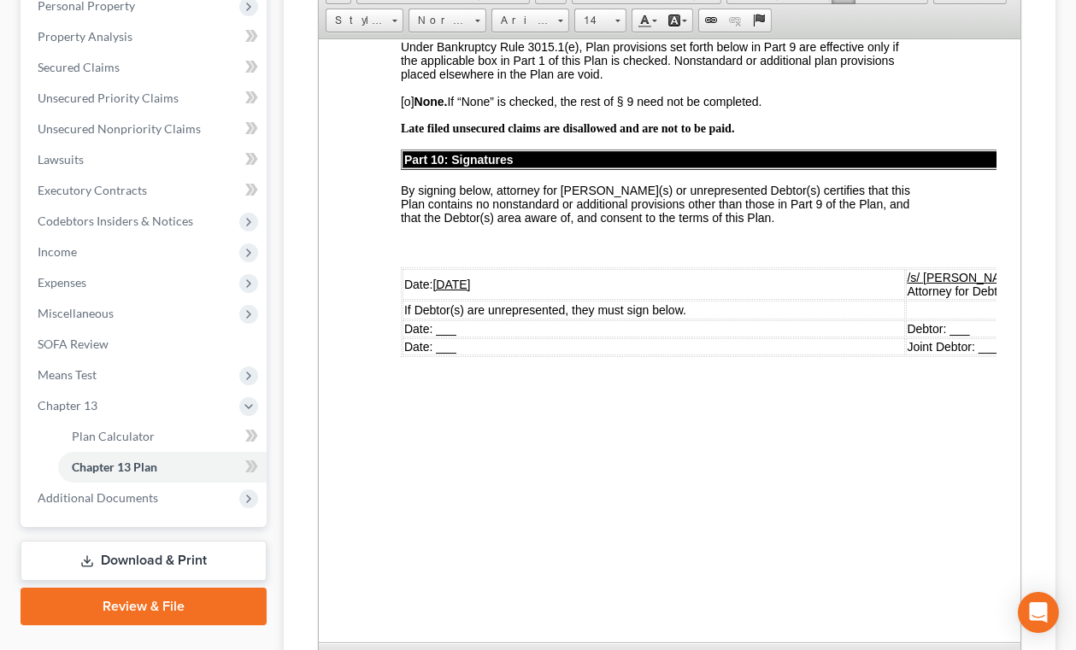
scroll to position [6399, 0]
click at [1012, 250] on div "Chapter 13 Plan Name Eastern District of [US_STATE] - Revised [DATE] - COPY Ric…" at bounding box center [669, 292] width 731 height 794
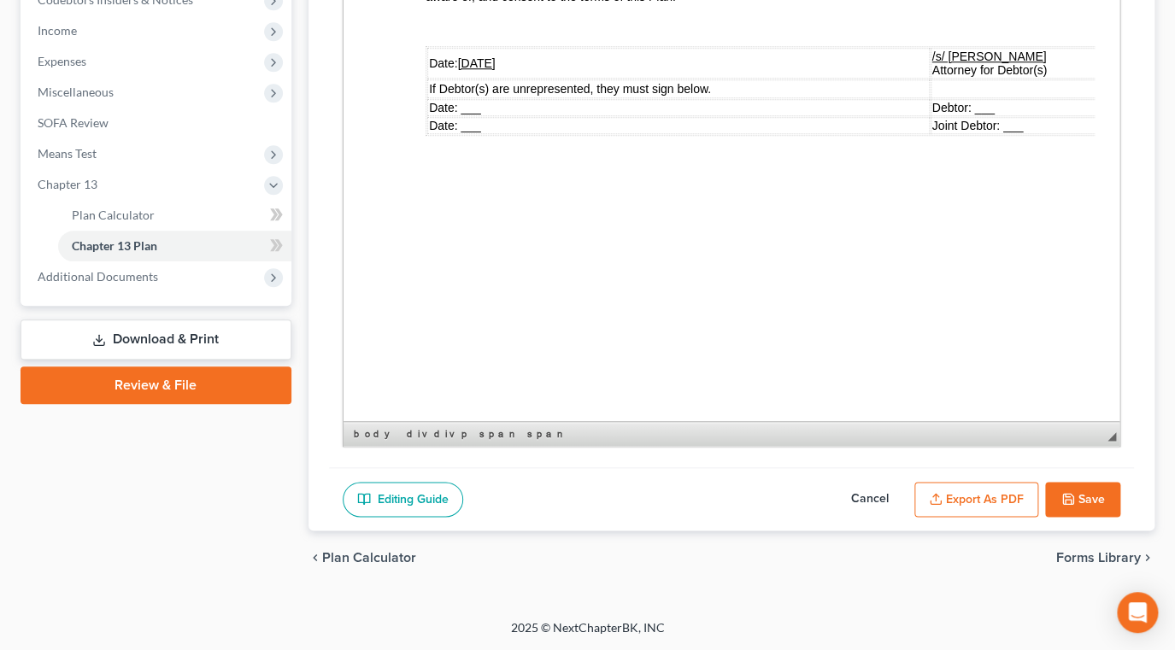
scroll to position [647, 0]
click at [1070, 482] on button "Save" at bounding box center [1082, 500] width 75 height 36
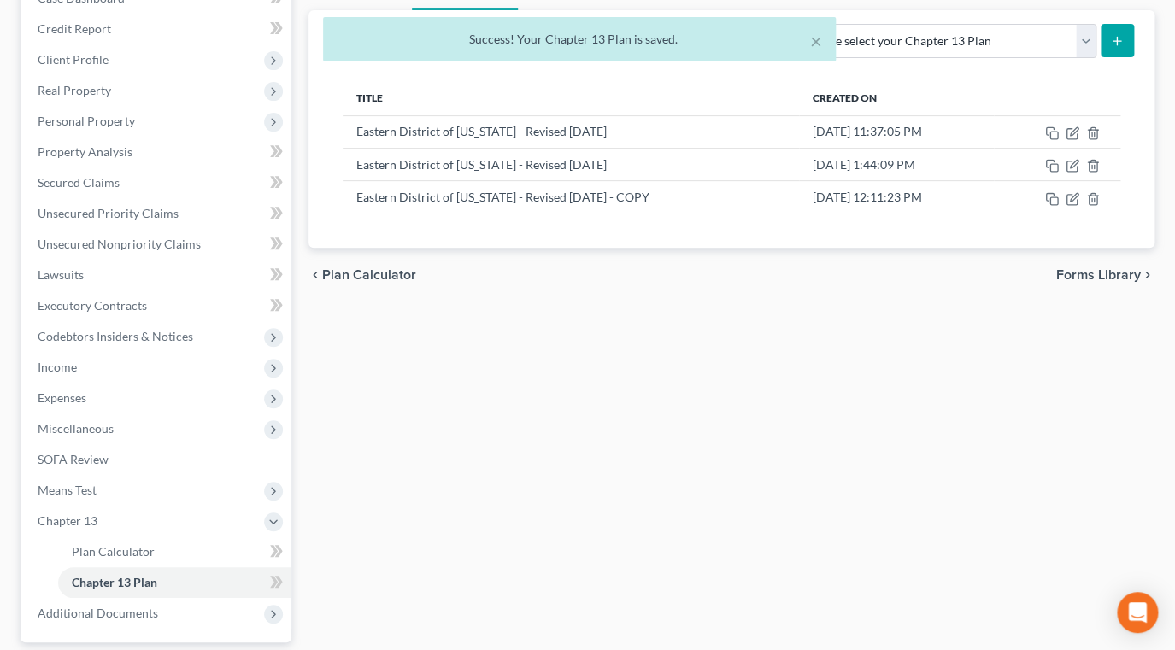
scroll to position [130, 0]
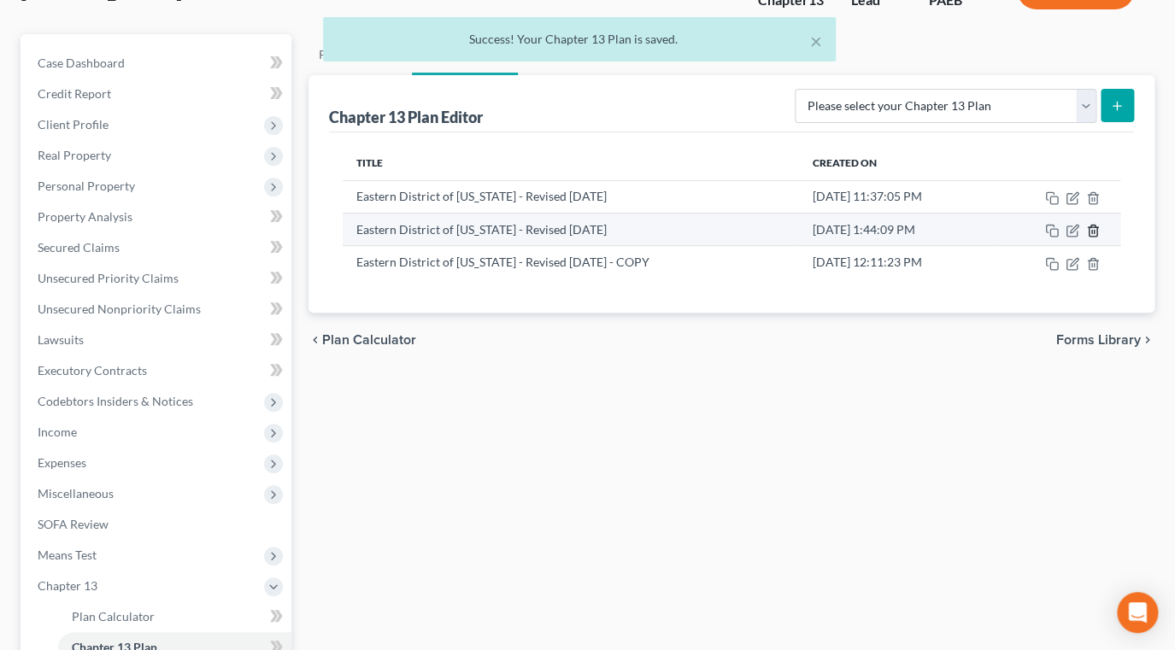
click at [1072, 238] on icon "button" at bounding box center [1093, 231] width 14 height 14
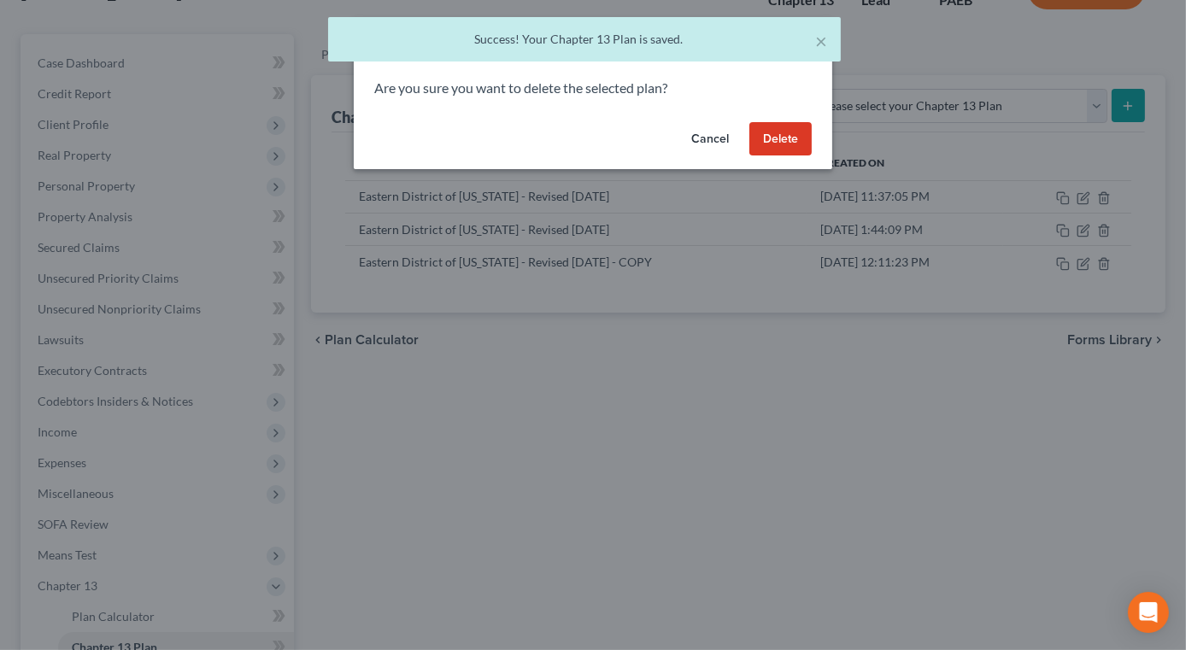
click at [812, 156] on button "Delete" at bounding box center [780, 139] width 62 height 34
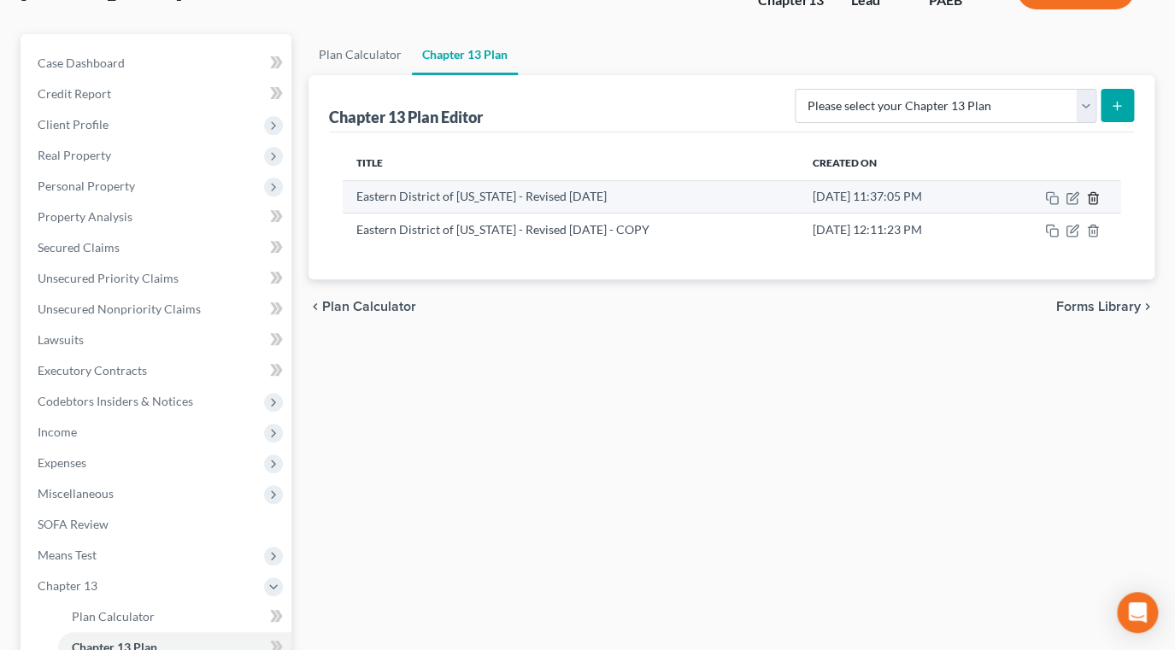
click at [1072, 203] on icon "button" at bounding box center [1093, 197] width 8 height 11
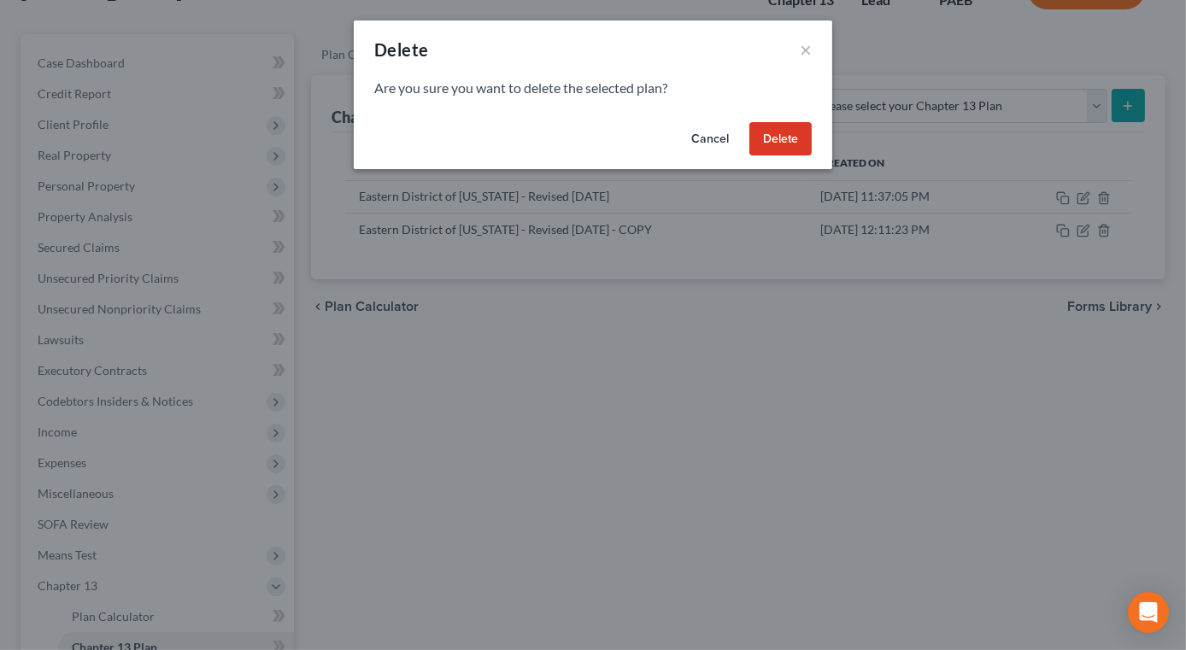
click at [812, 156] on button "Delete" at bounding box center [780, 139] width 62 height 34
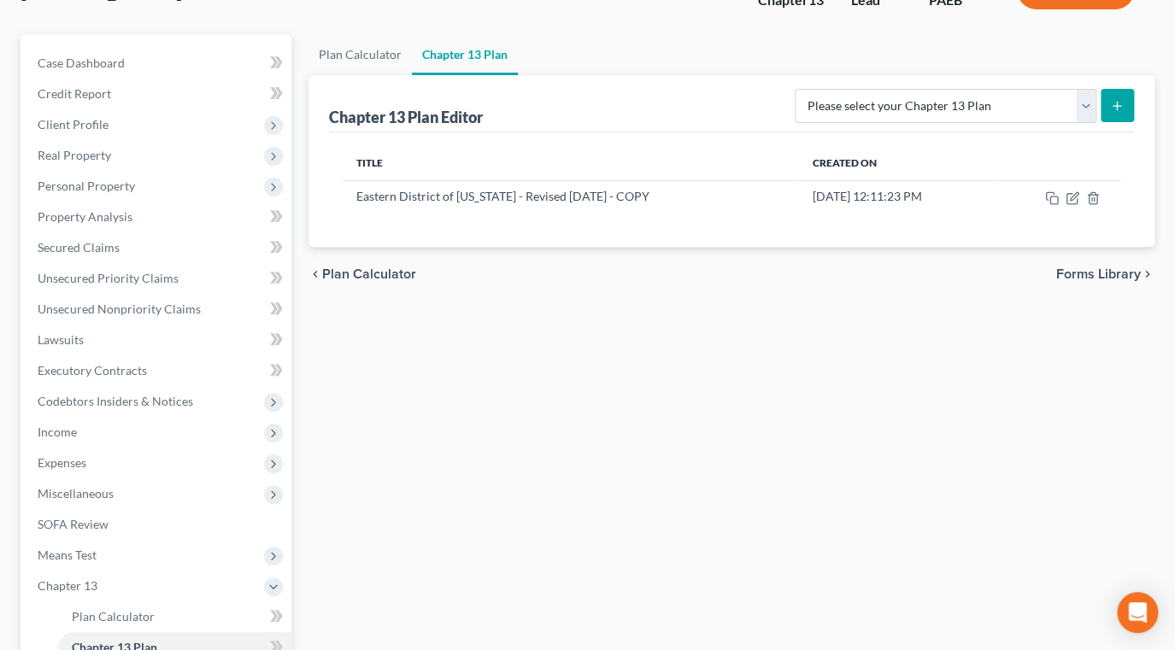
drag, startPoint x: 222, startPoint y: 26, endPoint x: 54, endPoint y: 17, distance: 168.6
copy span "[PERSON_NAME]"
